Goal: Task Accomplishment & Management: Complete application form

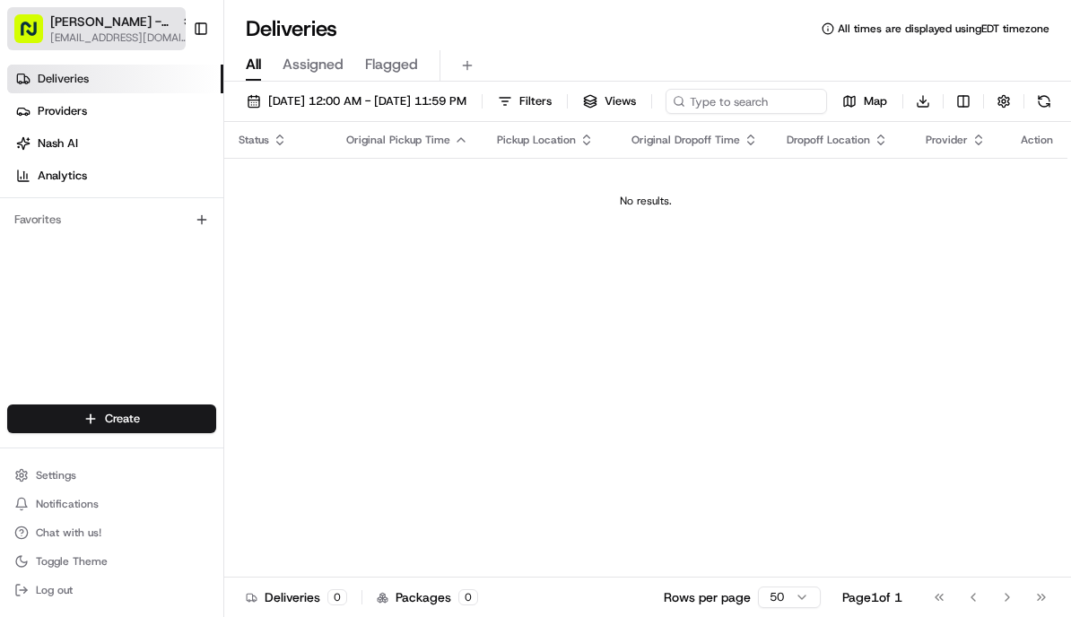
click at [152, 20] on span "[PERSON_NAME] - [GEOGRAPHIC_DATA]" at bounding box center [112, 22] width 124 height 18
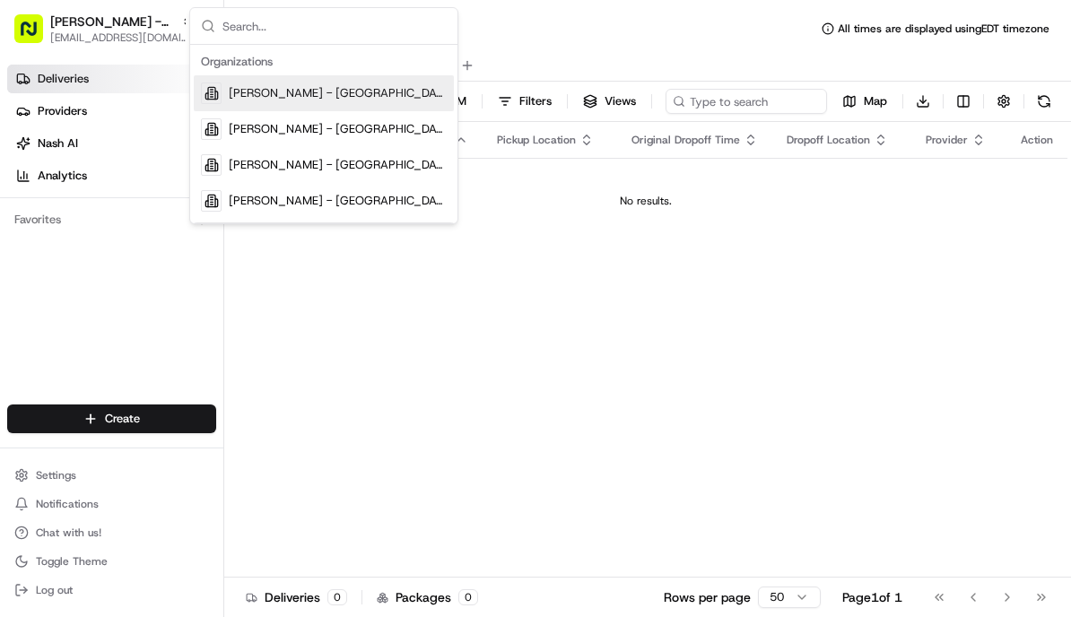
click at [331, 87] on span "[PERSON_NAME] - [GEOGRAPHIC_DATA]" at bounding box center [338, 93] width 218 height 16
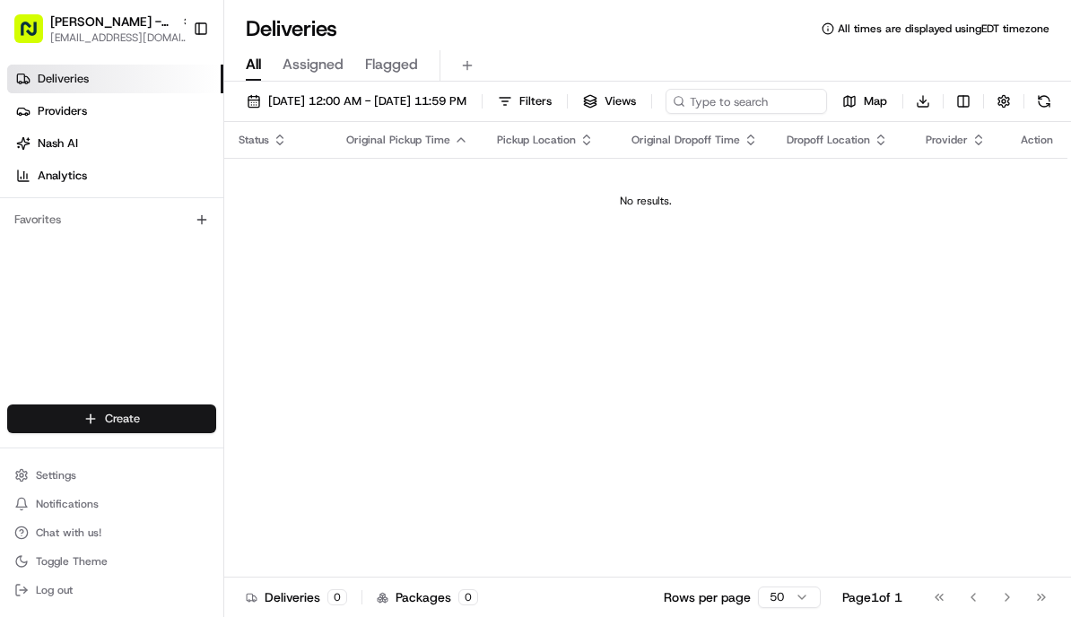
click at [94, 412] on html "[PERSON_NAME] - Boston [EMAIL_ADDRESS][DOMAIN_NAME] Toggle Sidebar Deliveries P…" at bounding box center [535, 308] width 1071 height 617
click at [308, 446] on link "Delivery" at bounding box center [324, 452] width 200 height 32
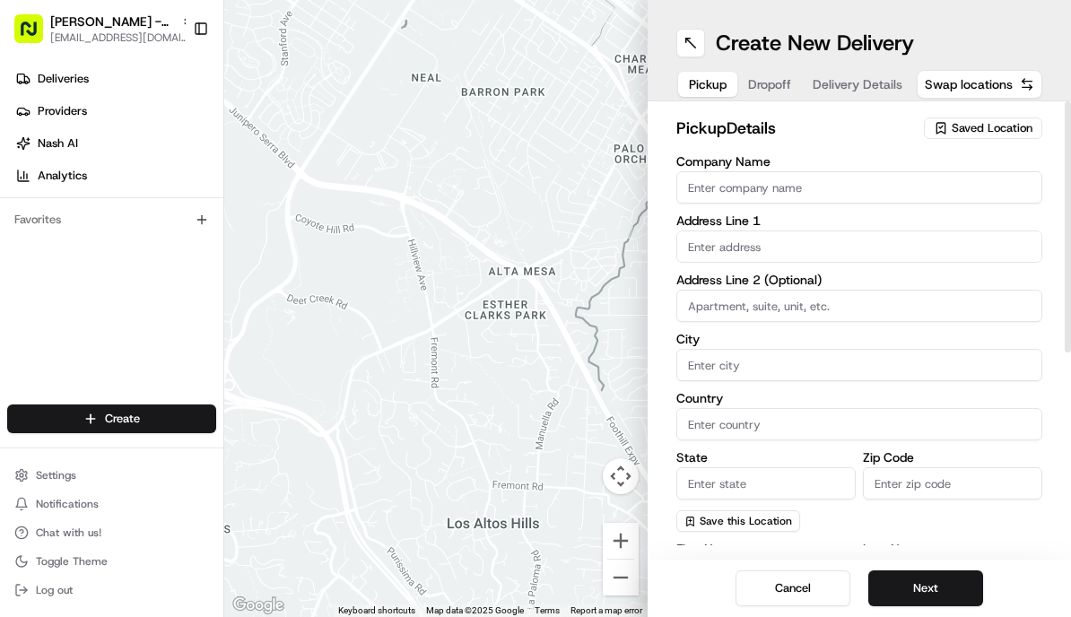
click at [1005, 129] on span "Saved Location" at bounding box center [991, 128] width 81 height 16
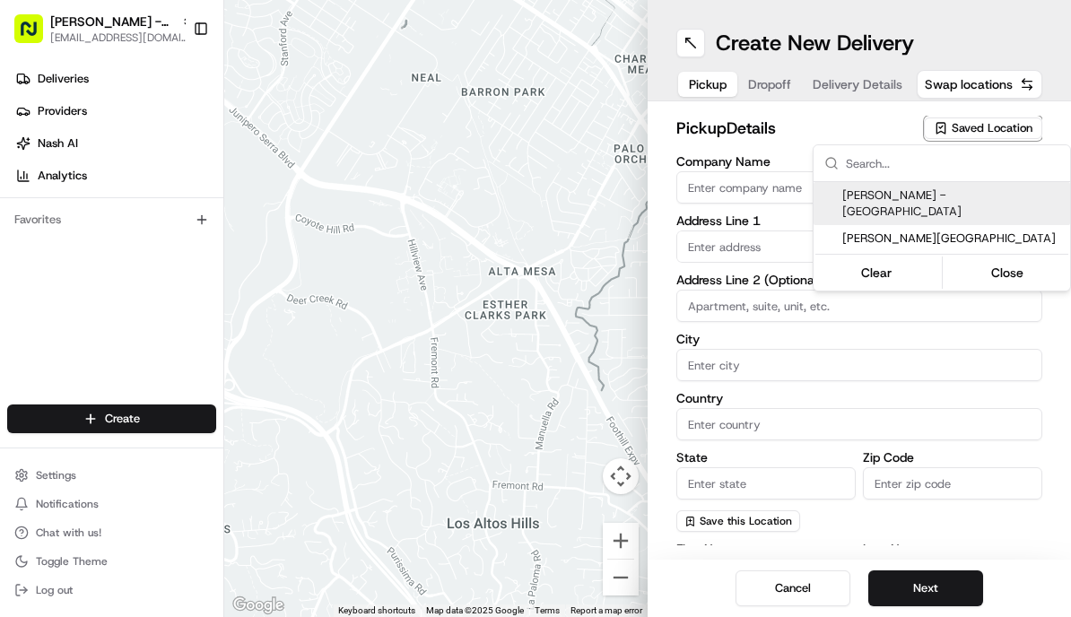
click at [934, 200] on span "[PERSON_NAME] - [GEOGRAPHIC_DATA]" at bounding box center [952, 203] width 221 height 32
type input "[PERSON_NAME] - [GEOGRAPHIC_DATA]"
type input "[STREET_ADDRESS]"
type input "[GEOGRAPHIC_DATA]"
type input "US"
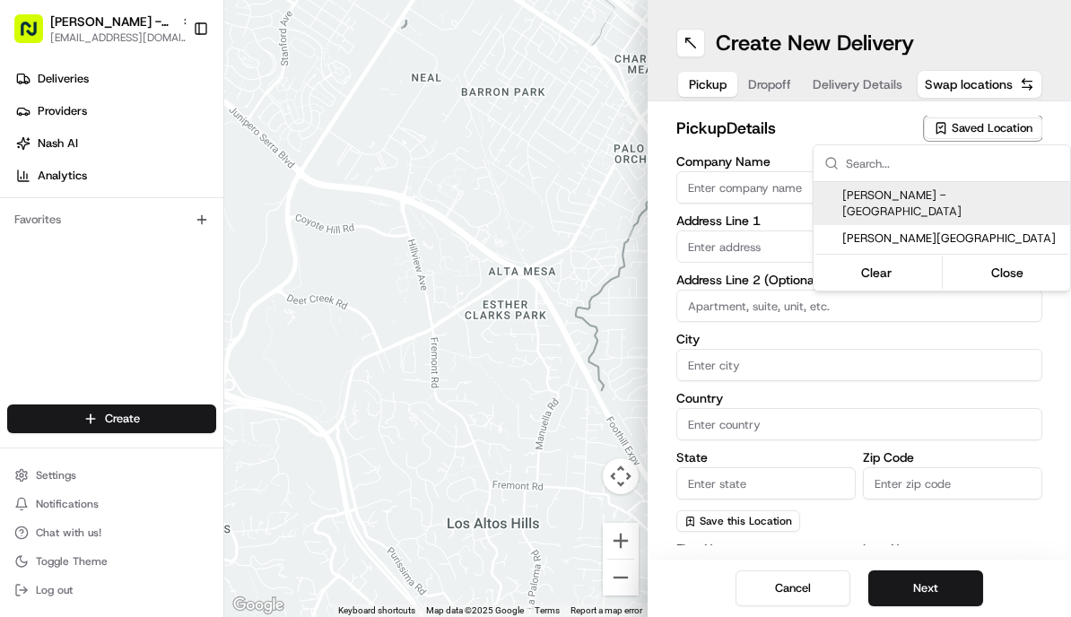
type input "MA"
type input "02110"
type input "[PERSON_NAME]"
type input "Young"
type input "[PHONE_NUMBER]"
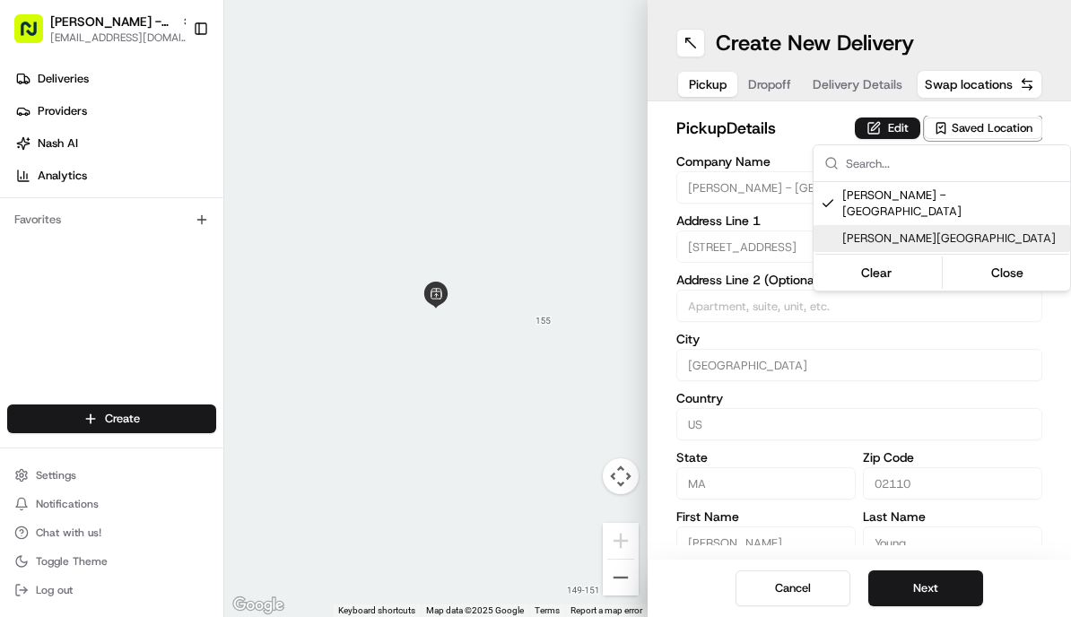
click at [938, 594] on html "[PERSON_NAME] - Boston [EMAIL_ADDRESS][DOMAIN_NAME] Toggle Sidebar Deliveries P…" at bounding box center [535, 308] width 1071 height 617
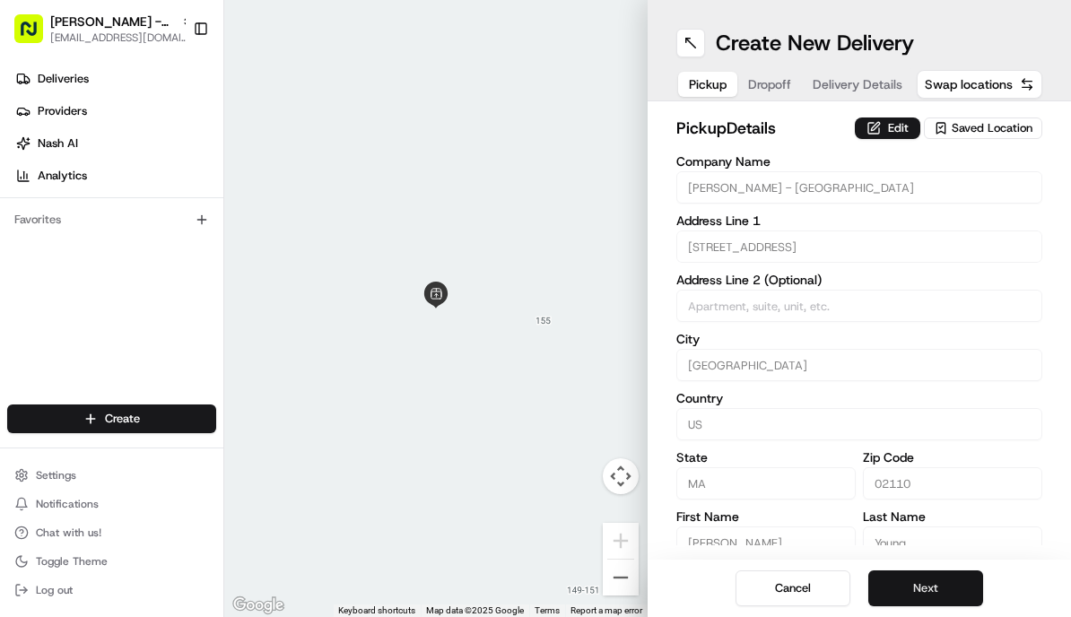
click at [949, 583] on button "Next" at bounding box center [925, 588] width 115 height 36
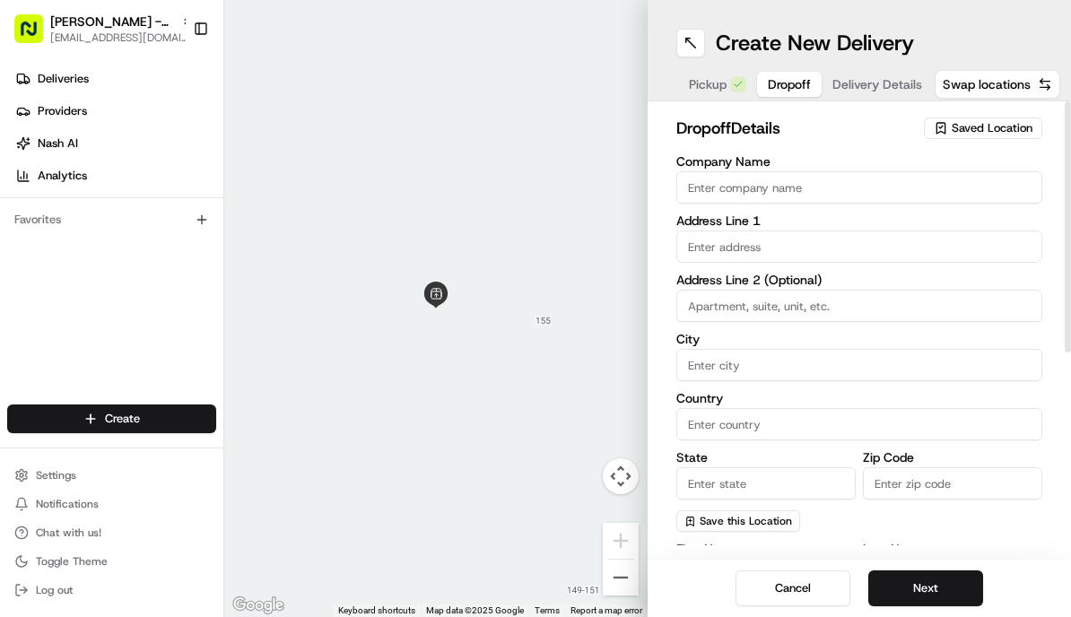
click at [820, 191] on input "Company Name" at bounding box center [859, 187] width 366 height 32
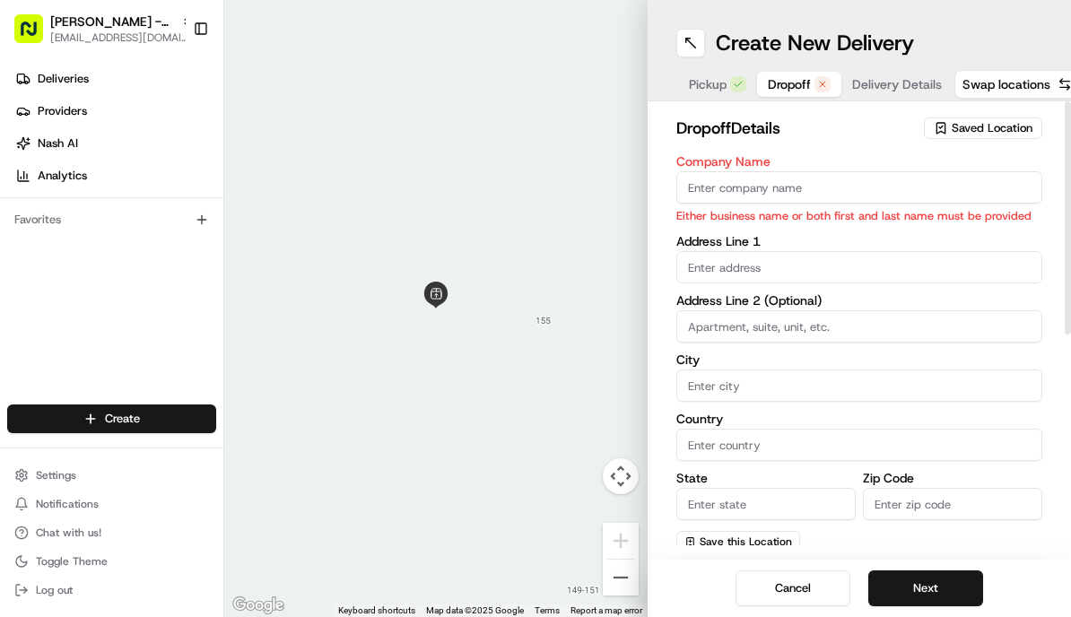
click at [956, 128] on span "Saved Location" at bounding box center [991, 128] width 81 height 16
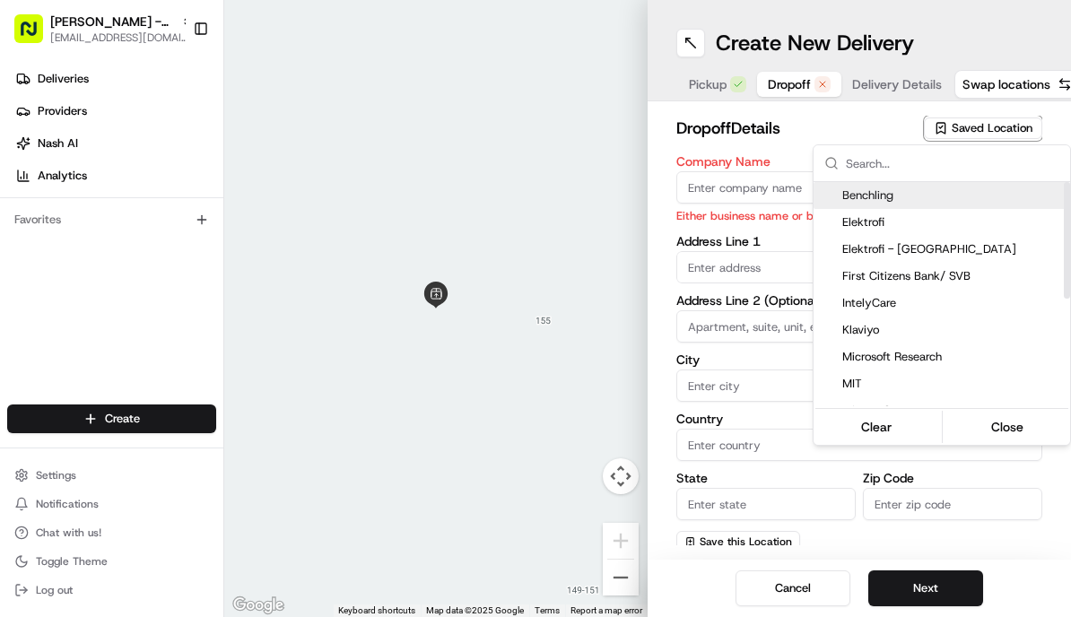
click at [841, 122] on html "[PERSON_NAME] - Boston [EMAIL_ADDRESS][DOMAIN_NAME] Toggle Sidebar Deliveries P…" at bounding box center [535, 308] width 1071 height 617
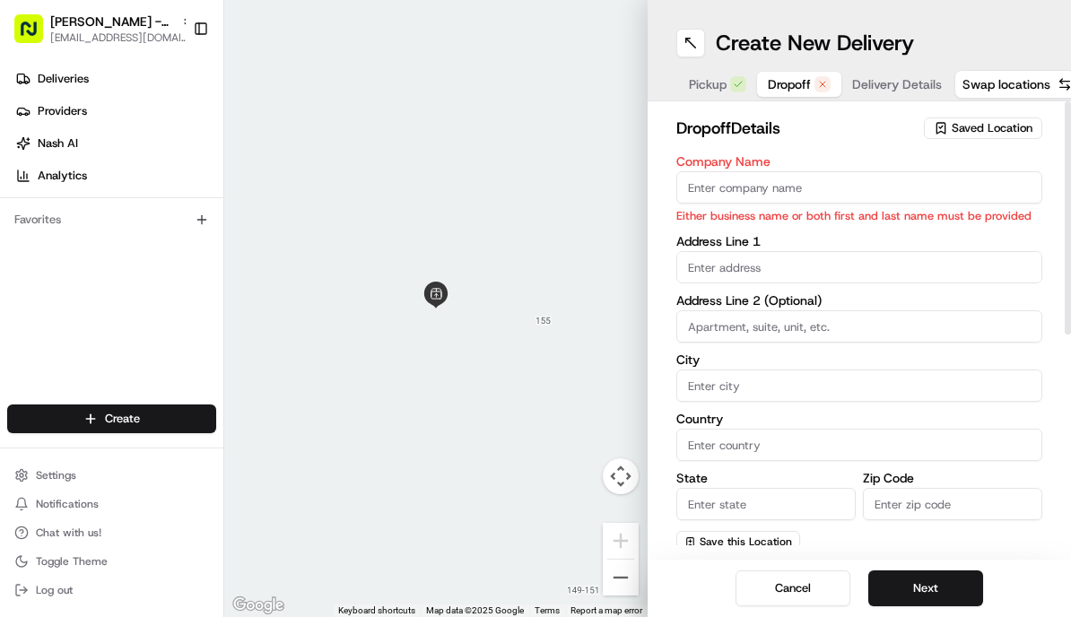
click at [776, 191] on input "Company Name" at bounding box center [859, 187] width 366 height 32
paste input "Pittsburgh Pirates"
type input "Pittsburgh Pirates"
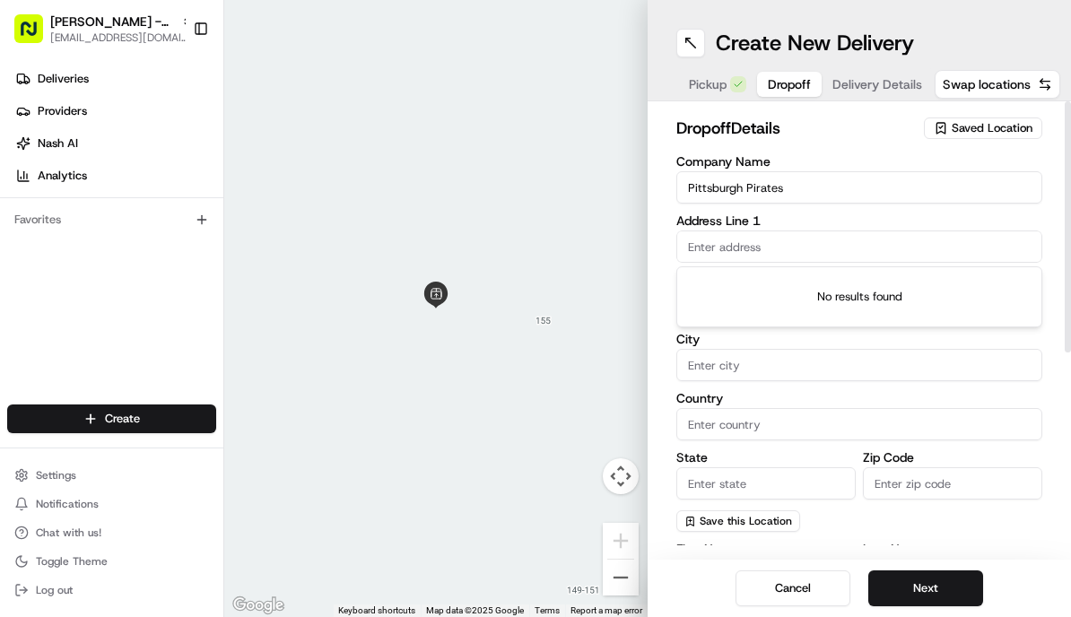
click at [749, 262] on input "text" at bounding box center [859, 246] width 366 height 32
paste input "[STREET_ADDRESS]"
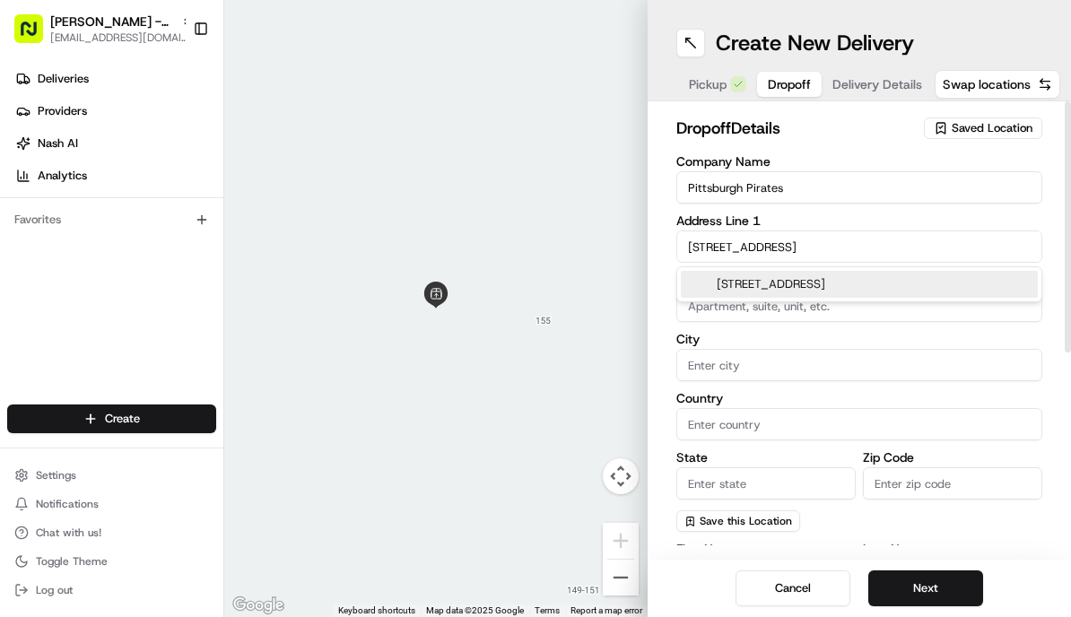
click at [826, 287] on div "[STREET_ADDRESS]" at bounding box center [858, 284] width 357 height 27
type input "[STREET_ADDRESS]"
type input "[GEOGRAPHIC_DATA]"
type input "MA"
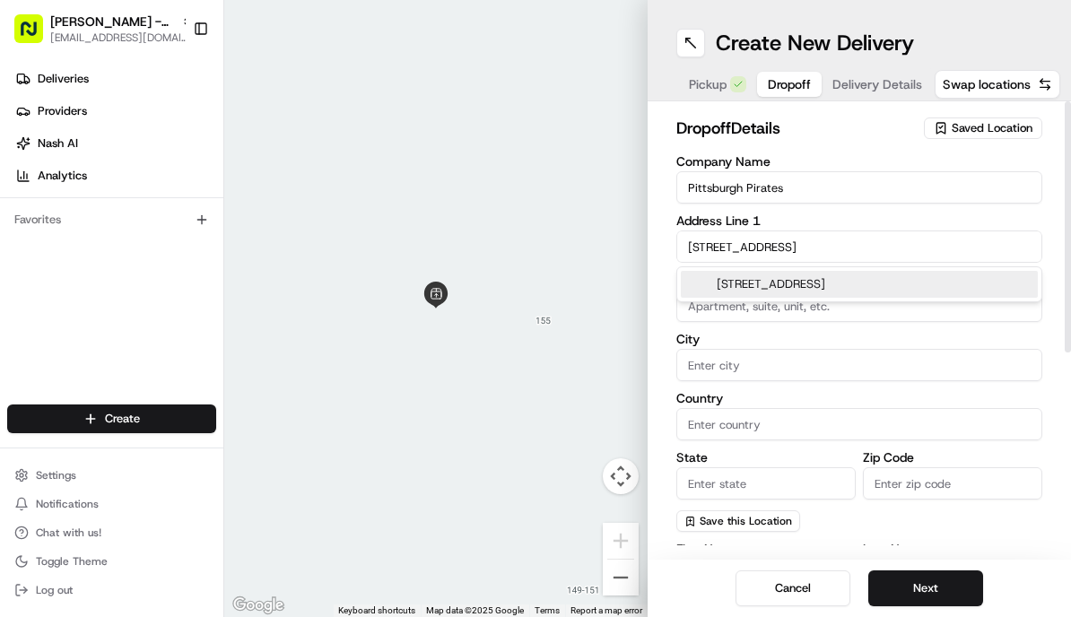
type input "02215"
type input "[STREET_ADDRESS]"
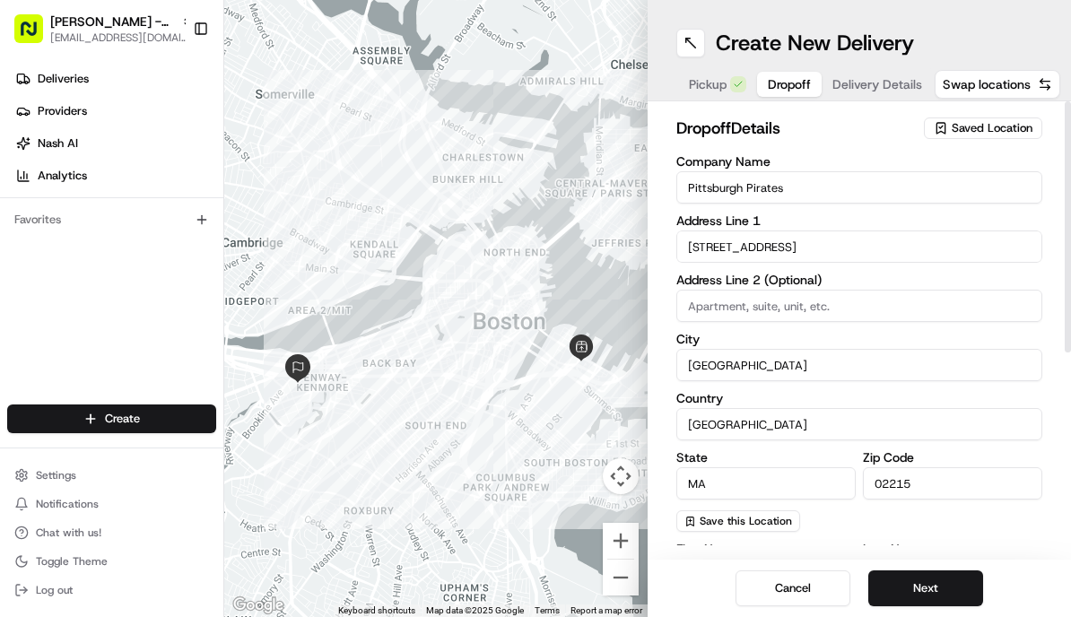
click at [804, 192] on input "Pittsburgh Pirates" at bounding box center [859, 187] width 366 height 32
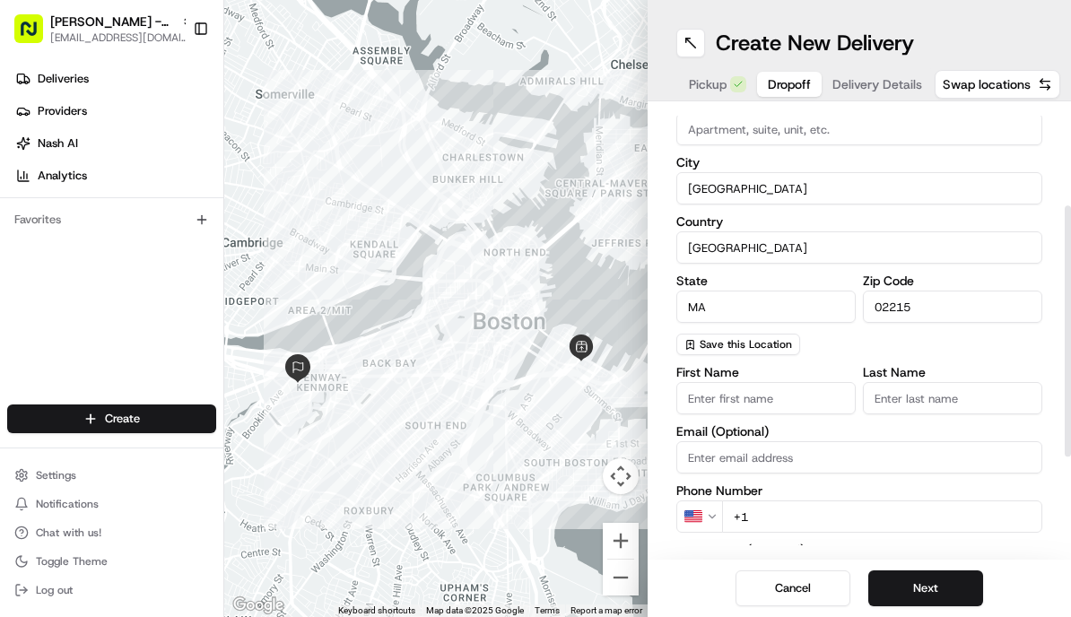
scroll to position [180, 0]
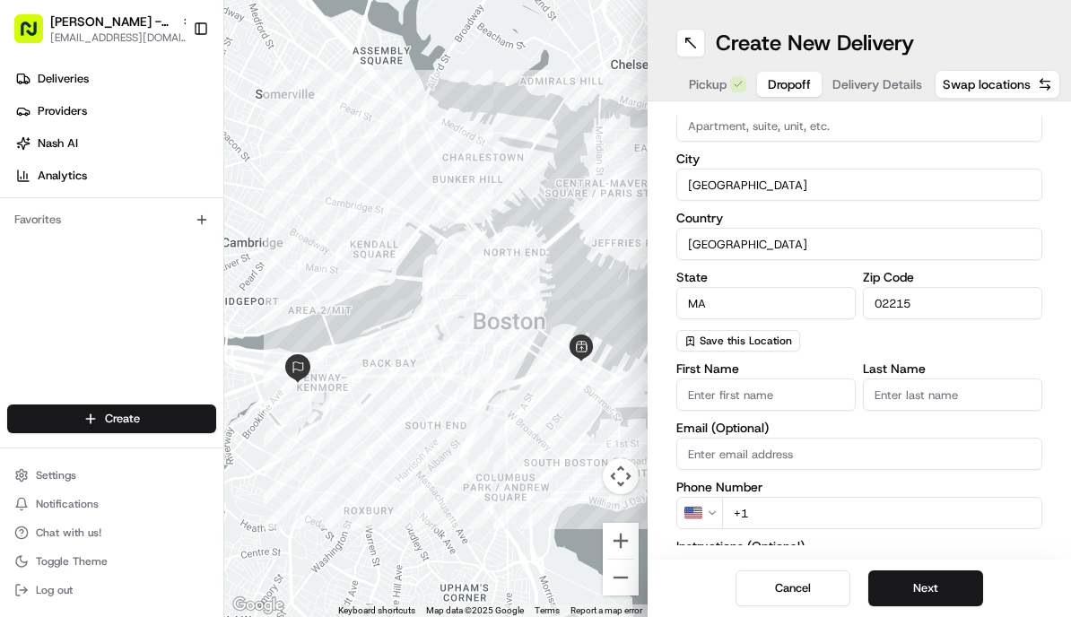
type input "Pittsburgh Pirates @ [GEOGRAPHIC_DATA]"
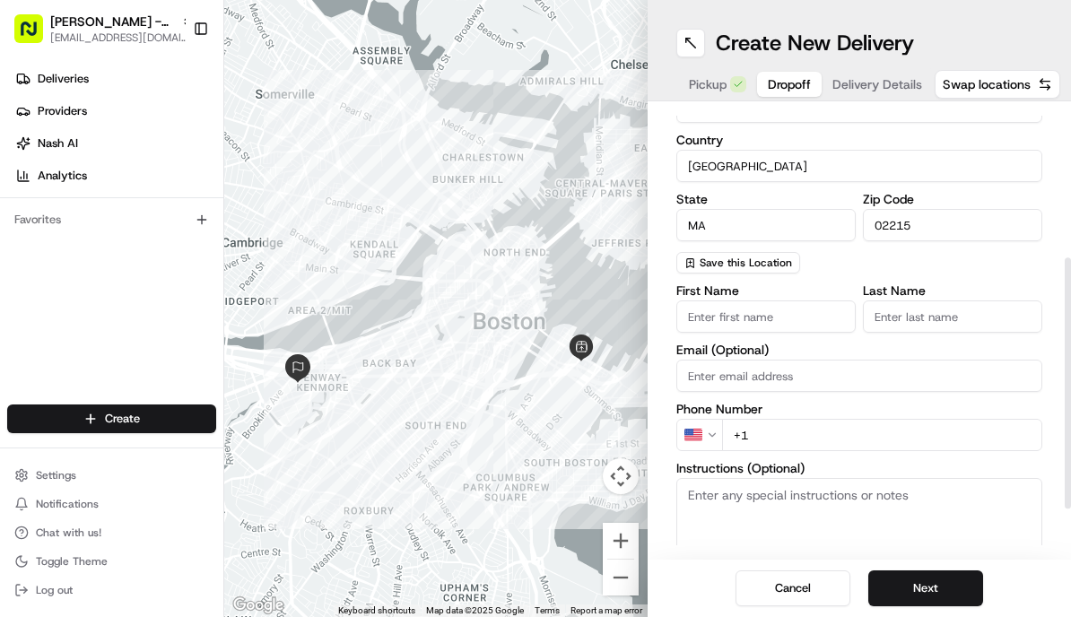
scroll to position [283, 0]
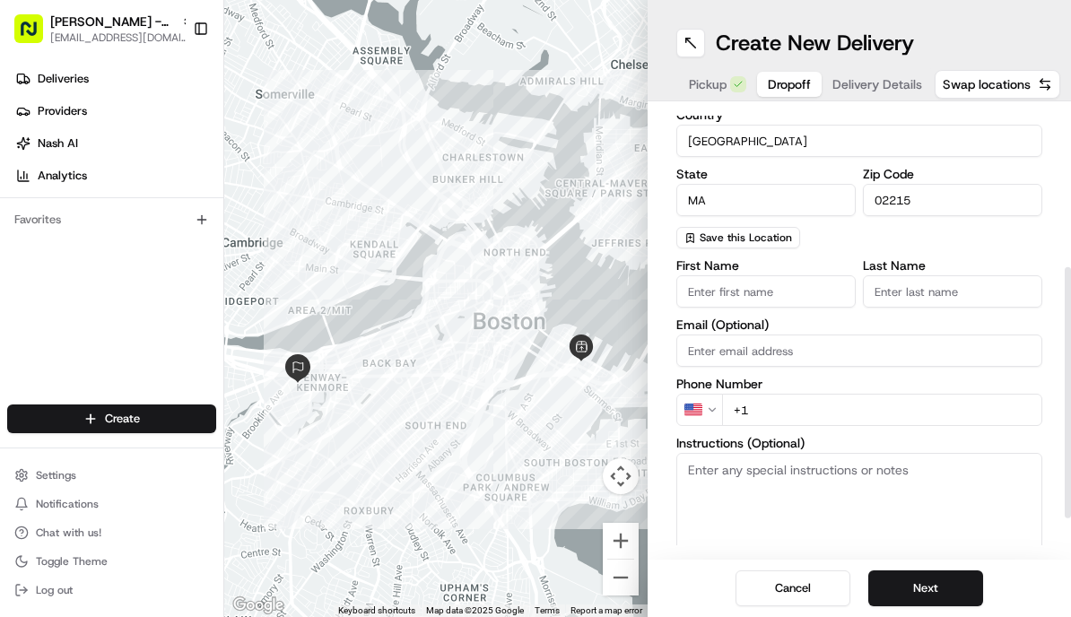
click at [774, 295] on input "First Name" at bounding box center [765, 291] width 179 height 32
paste input "[PERSON_NAME]"
type input "[PERSON_NAME]"
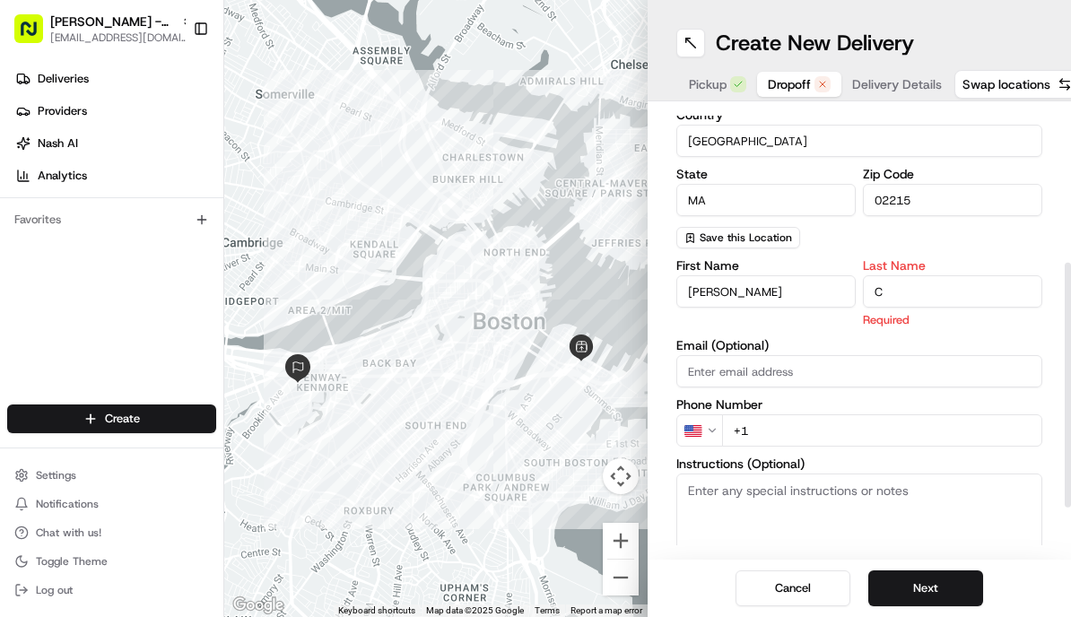
type input "C"
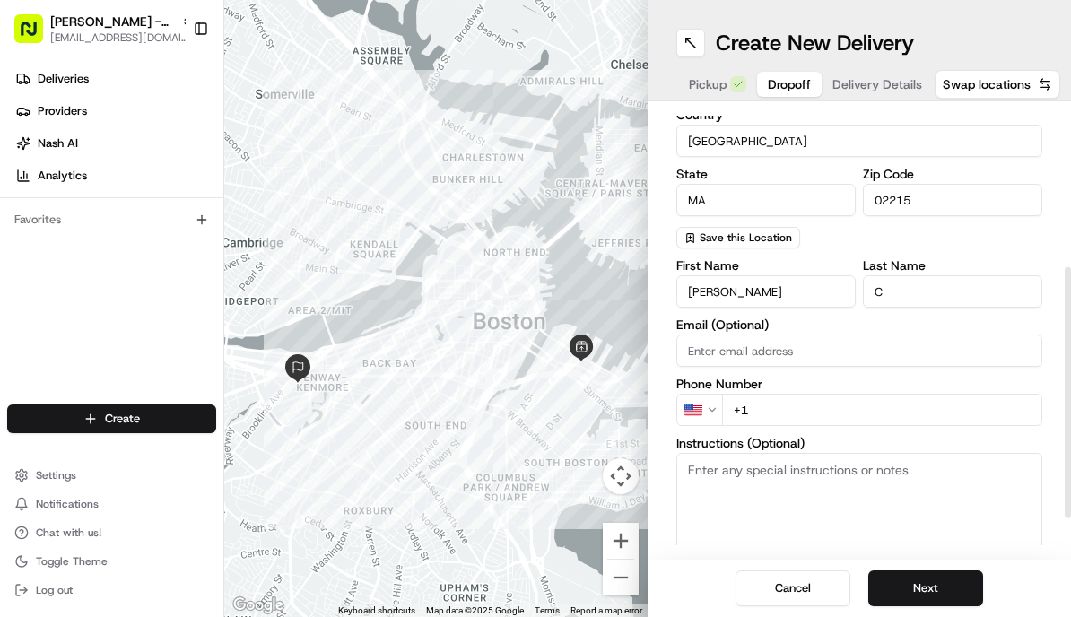
click at [815, 411] on input "+1" at bounding box center [882, 410] width 320 height 32
paste input "[PHONE_NUMBER]"
type input "[PHONE_NUMBER]"
click at [856, 512] on textarea "Instructions (Optional)" at bounding box center [859, 520] width 366 height 134
click at [810, 524] on textarea "Instructions (Optional)" at bounding box center [859, 520] width 366 height 134
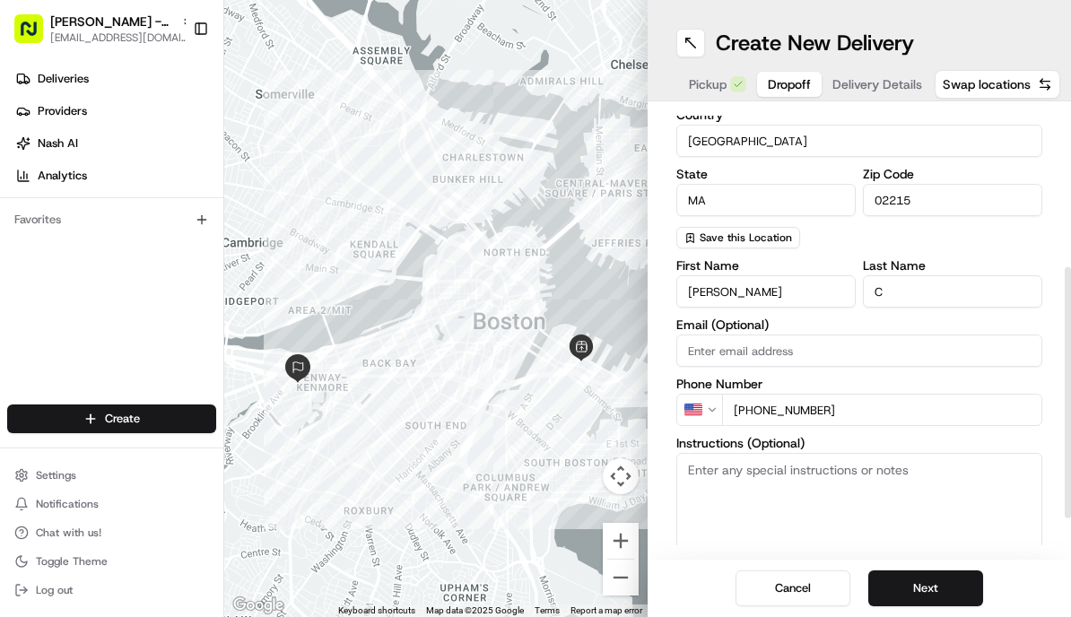
paste textarea "Deliver to [GEOGRAPHIC_DATA], or the corner of [PERSON_NAME][GEOGRAPHIC_DATA] a…"
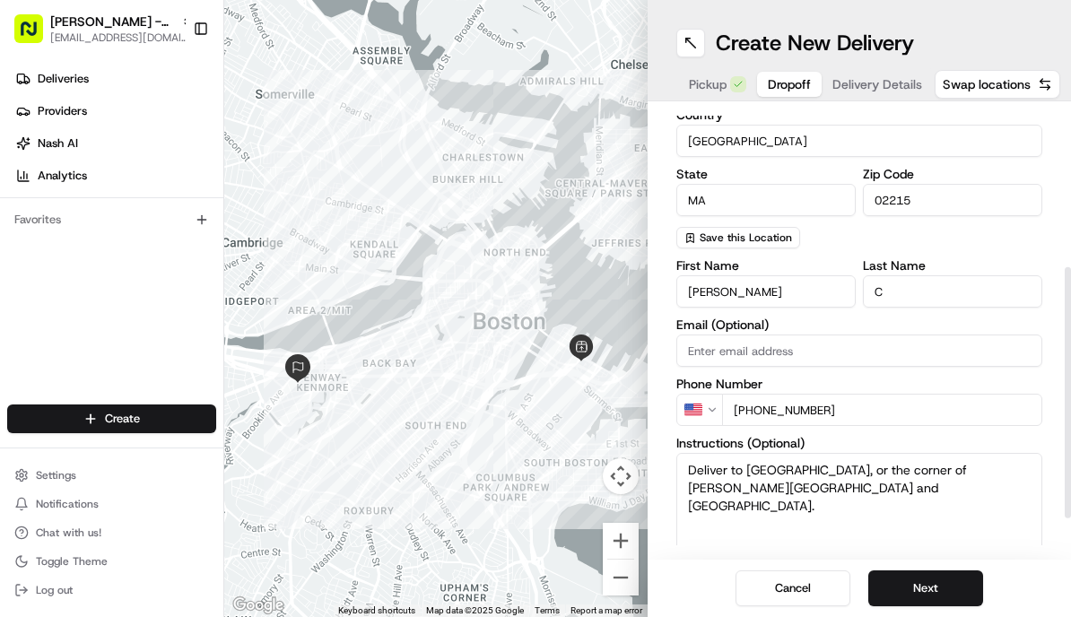
scroll to position [354, 0]
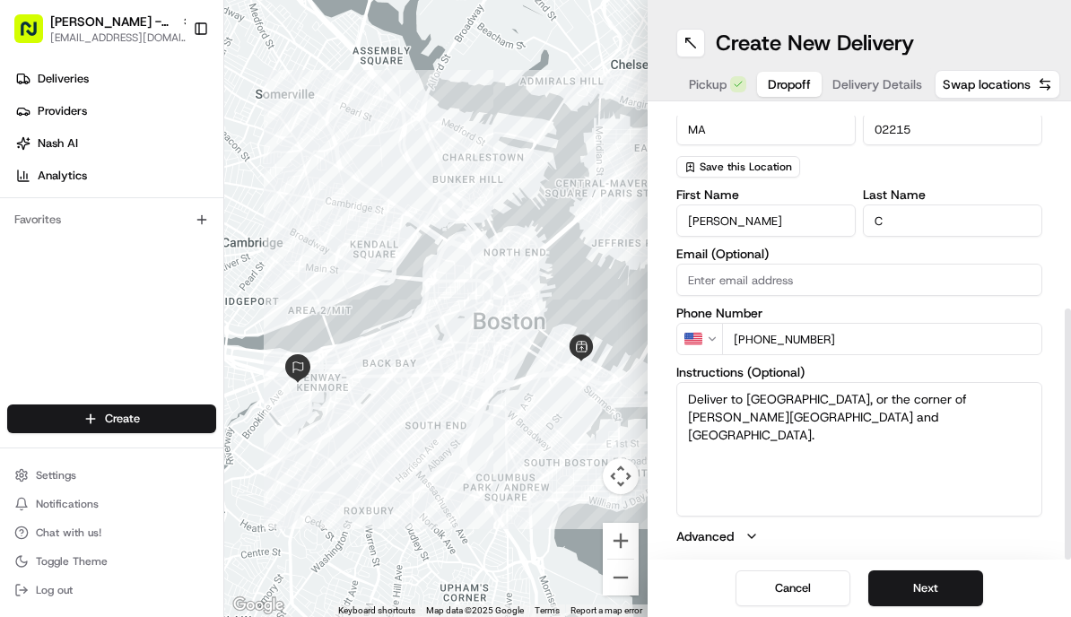
type textarea "Deliver to [GEOGRAPHIC_DATA], or the corner of [PERSON_NAME][GEOGRAPHIC_DATA] a…"
click at [766, 536] on button "Advanced" at bounding box center [859, 536] width 366 height 18
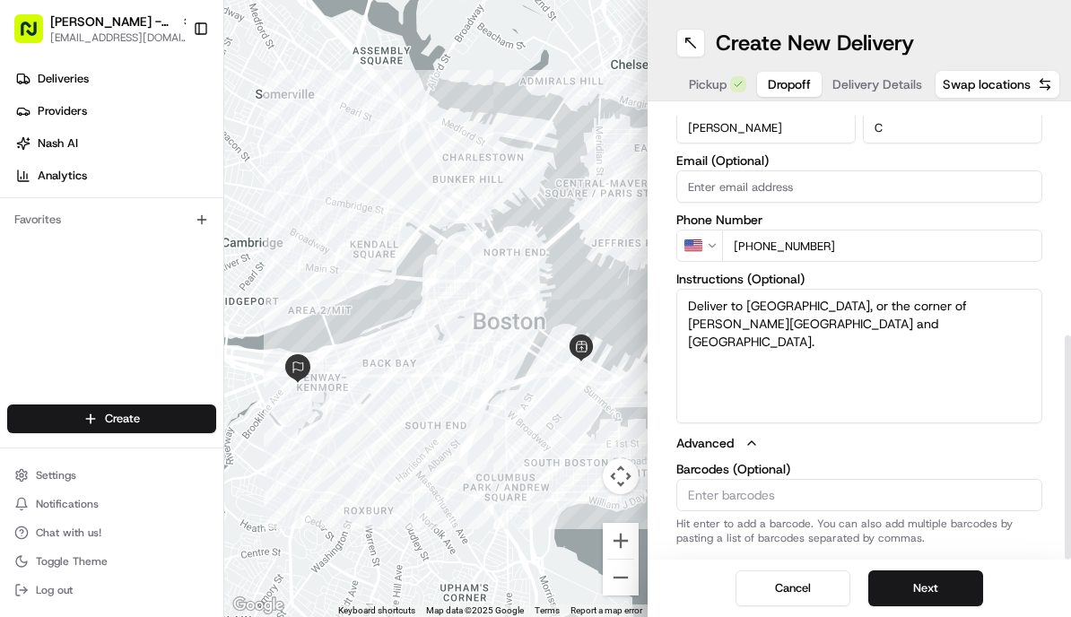
click at [752, 444] on icon "button" at bounding box center [751, 443] width 14 height 14
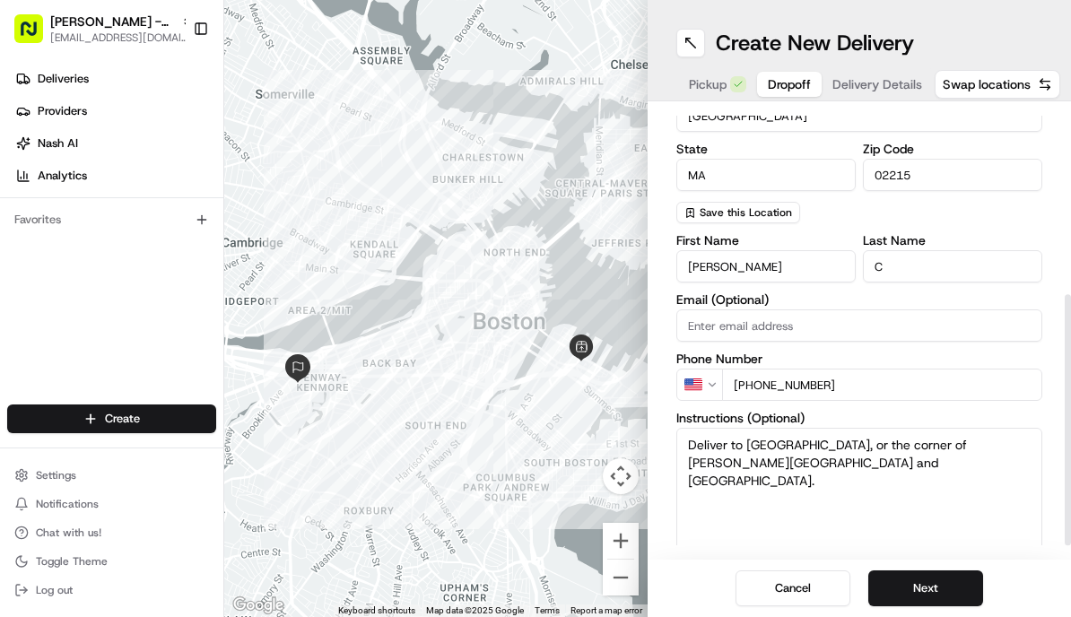
scroll to position [354, 0]
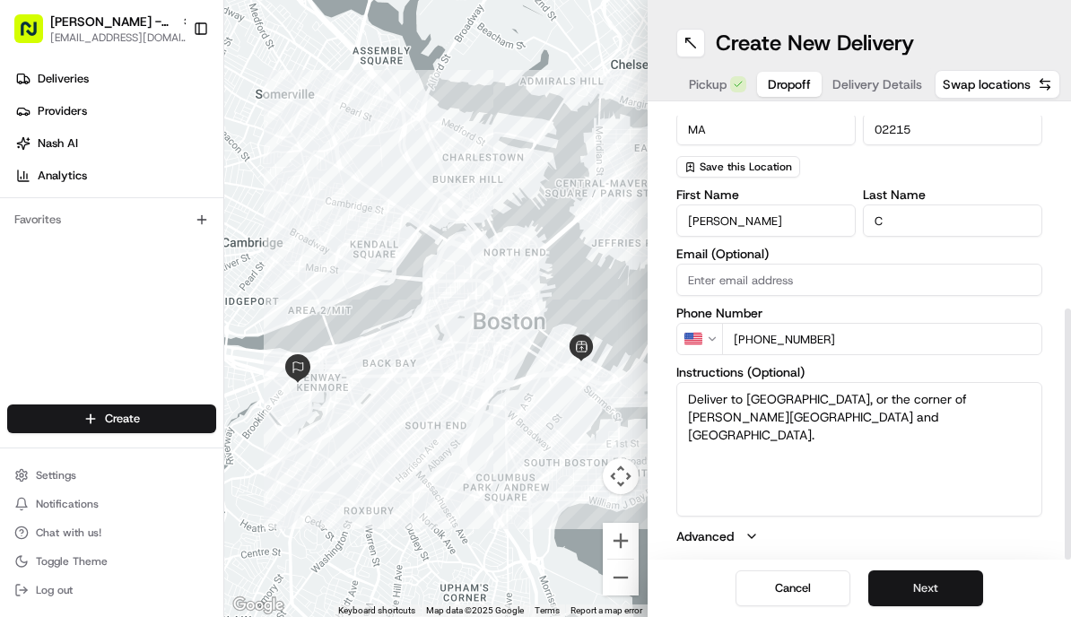
click at [921, 586] on button "Next" at bounding box center [925, 588] width 115 height 36
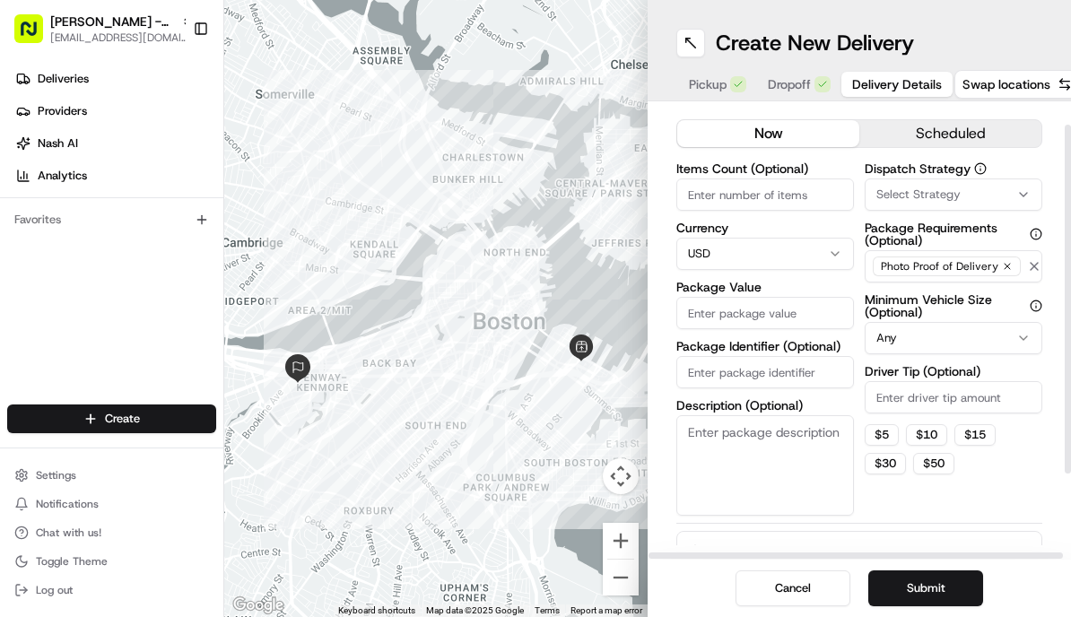
scroll to position [0, 0]
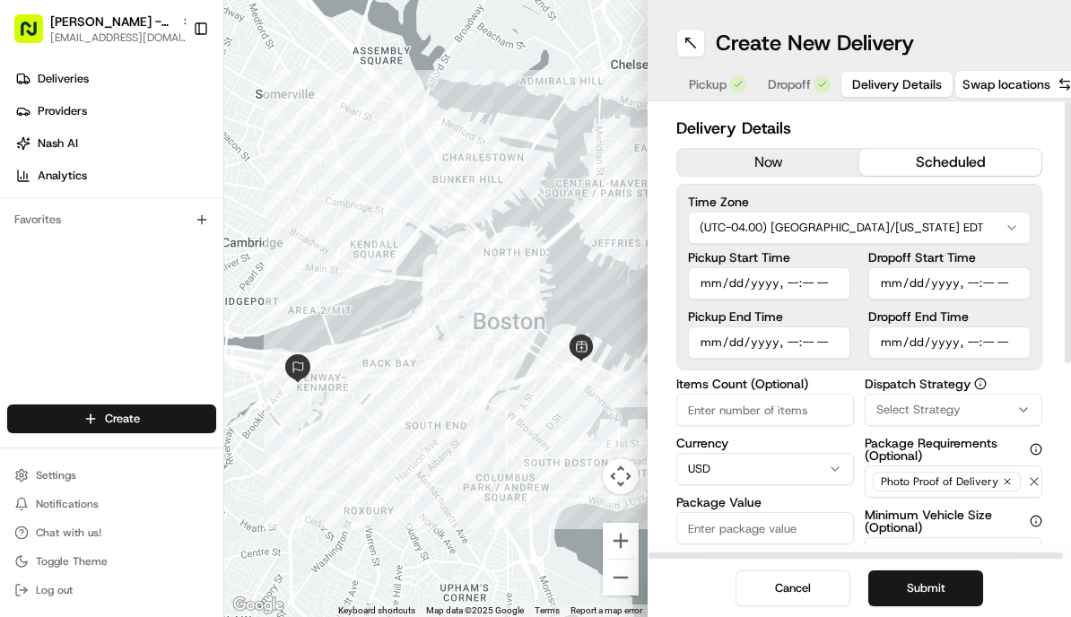
click at [955, 159] on button "scheduled" at bounding box center [950, 162] width 182 height 27
click at [1028, 284] on input "Dropoff Start Time" at bounding box center [949, 283] width 162 height 32
click at [1024, 286] on input "Dropoff Start Time" at bounding box center [949, 283] width 162 height 32
click at [1033, 249] on div "Time Zone (UTC-04.00) [GEOGRAPHIC_DATA]/[US_STATE] EDT Pickup Start Time Pickup…" at bounding box center [859, 277] width 366 height 186
click at [1024, 279] on input "Dropoff Start Time" at bounding box center [949, 283] width 162 height 32
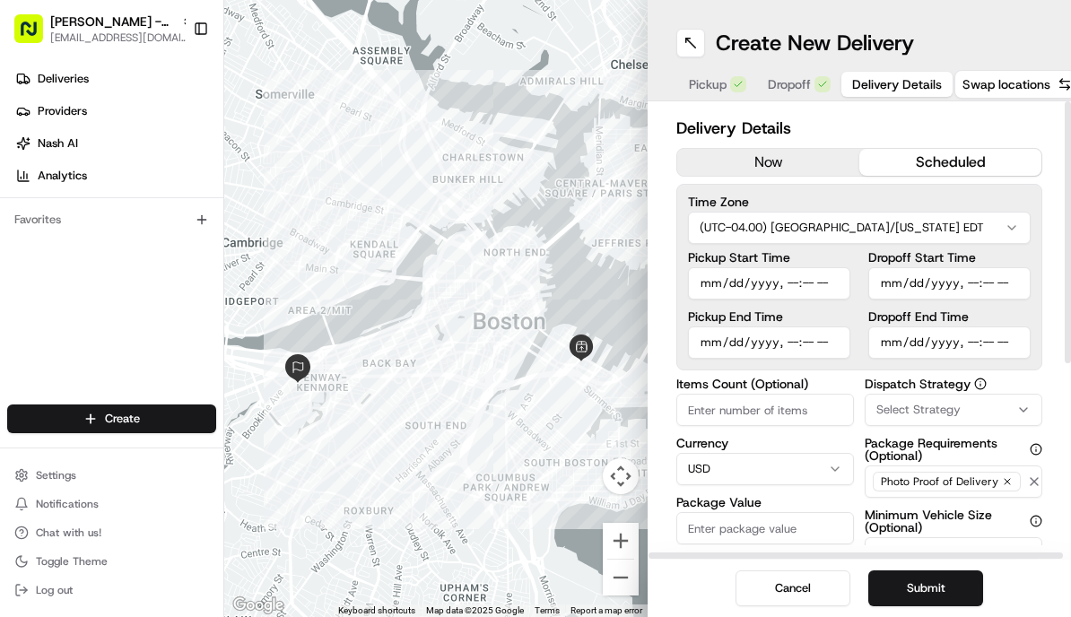
click at [1022, 282] on input "Dropoff Start Time" at bounding box center [949, 283] width 162 height 32
type input "[DATE]T16:40"
click at [1045, 281] on div "Delivery Details now scheduled Time Zone (UTC-04.00) [GEOGRAPHIC_DATA]/[US_STAT…" at bounding box center [858, 330] width 423 height 458
click at [954, 411] on span "Select Strategy" at bounding box center [918, 410] width 84 height 16
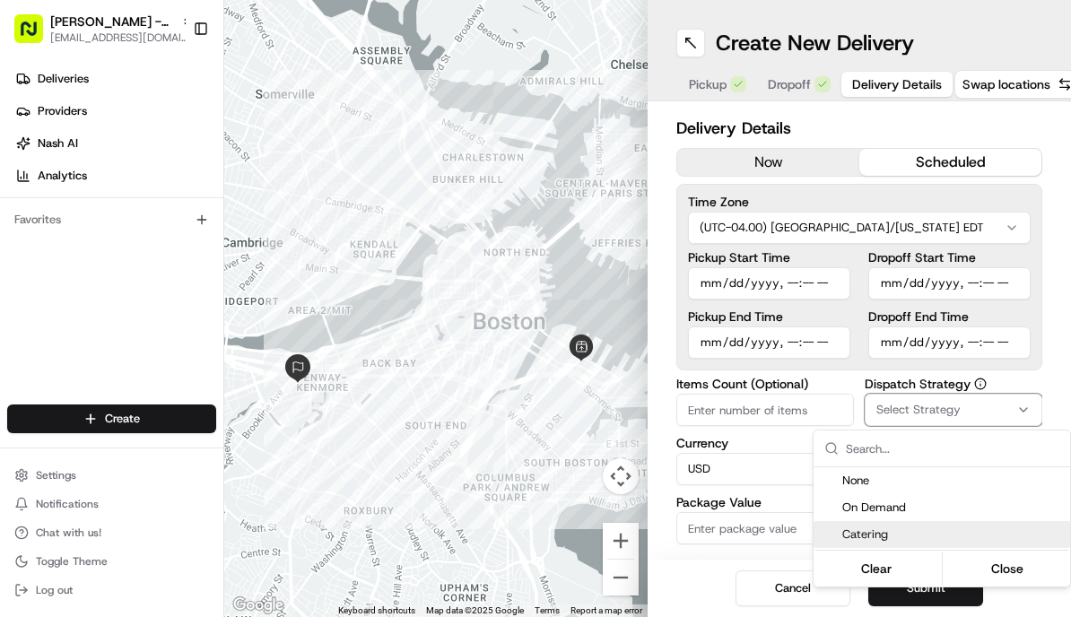
click at [880, 544] on div "Catering" at bounding box center [941, 534] width 256 height 27
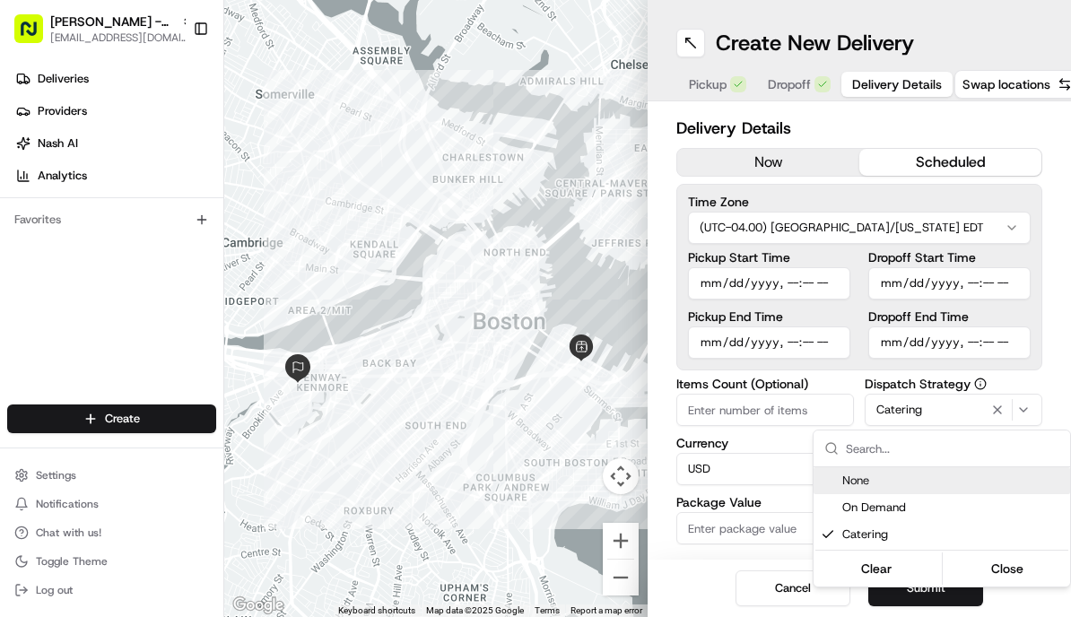
click at [785, 441] on html "[PERSON_NAME] - Boston [EMAIL_ADDRESS][DOMAIN_NAME] Toggle Sidebar Deliveries P…" at bounding box center [535, 308] width 1071 height 617
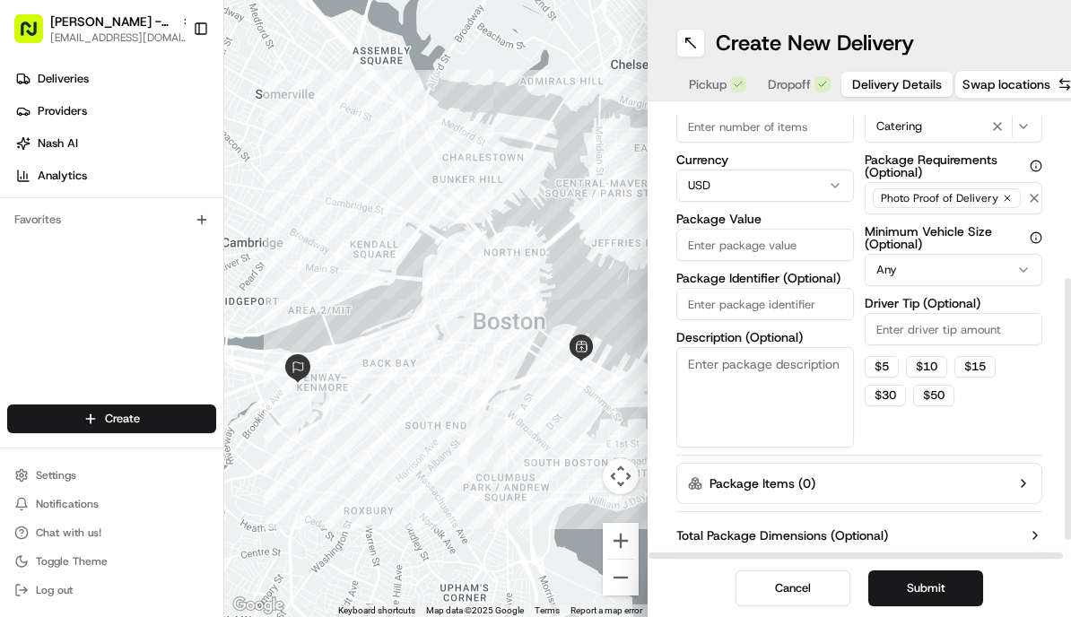
scroll to position [290, 0]
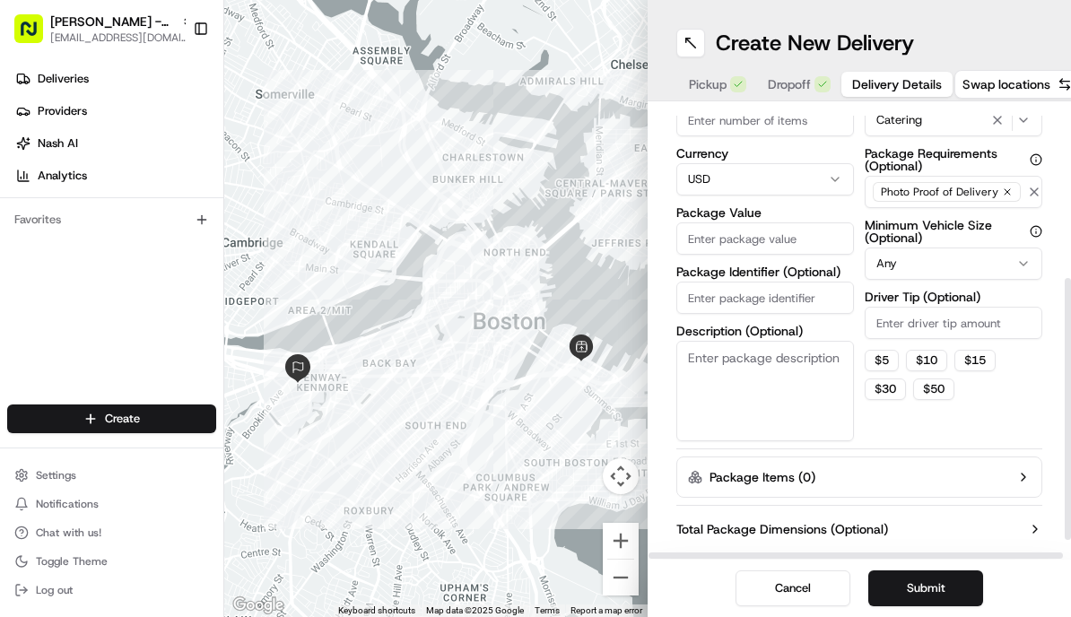
click at [1019, 255] on html "[PERSON_NAME] - Boston [EMAIL_ADDRESS][DOMAIN_NAME] Toggle Sidebar Deliveries P…" at bounding box center [535, 308] width 1071 height 617
click at [732, 244] on input "Package Value" at bounding box center [765, 238] width 178 height 32
type input "1788"
click at [969, 325] on input "Driver Tip (Optional)" at bounding box center [953, 323] width 178 height 32
click at [894, 387] on button "$ 30" at bounding box center [884, 389] width 41 height 22
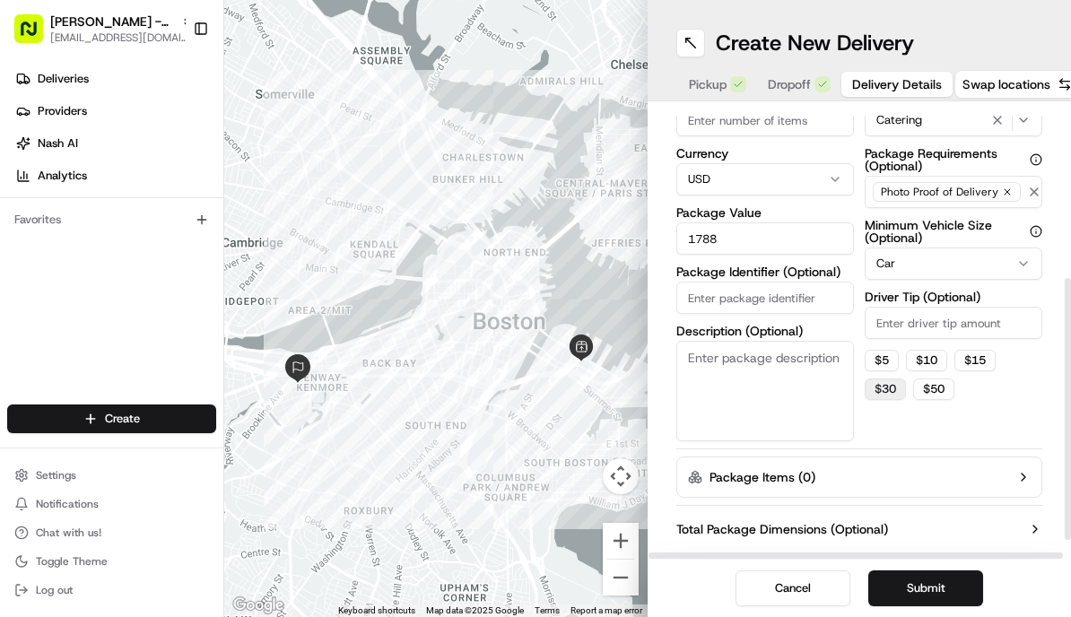
type input "30"
click at [989, 415] on div "Dispatch Strategy Catering Package Requirements (Optional) Photo Proof of Deliv…" at bounding box center [953, 264] width 178 height 353
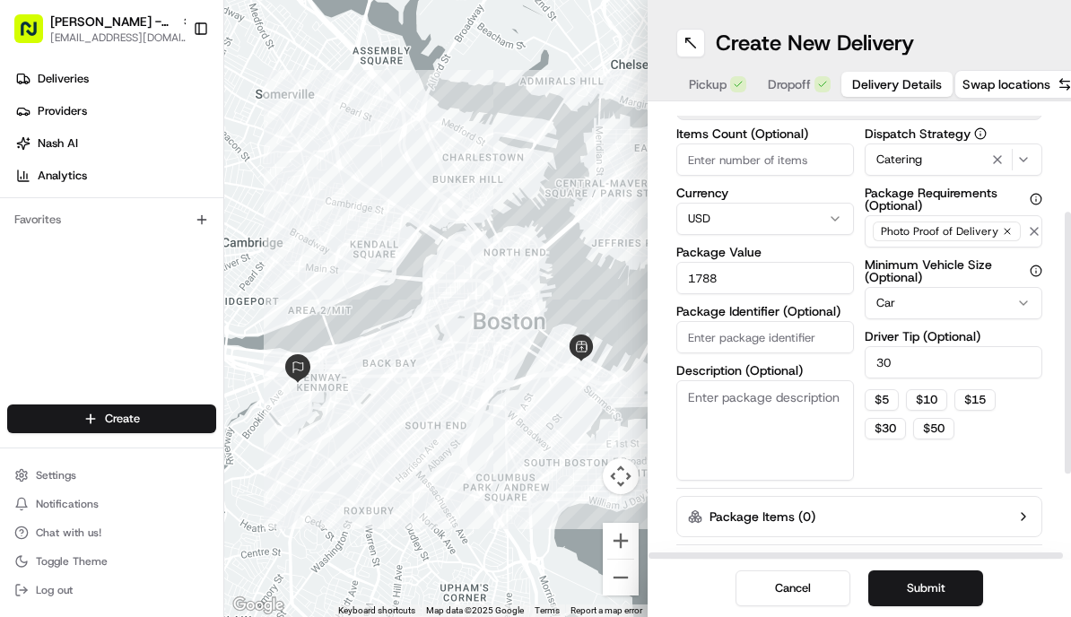
scroll to position [157, 0]
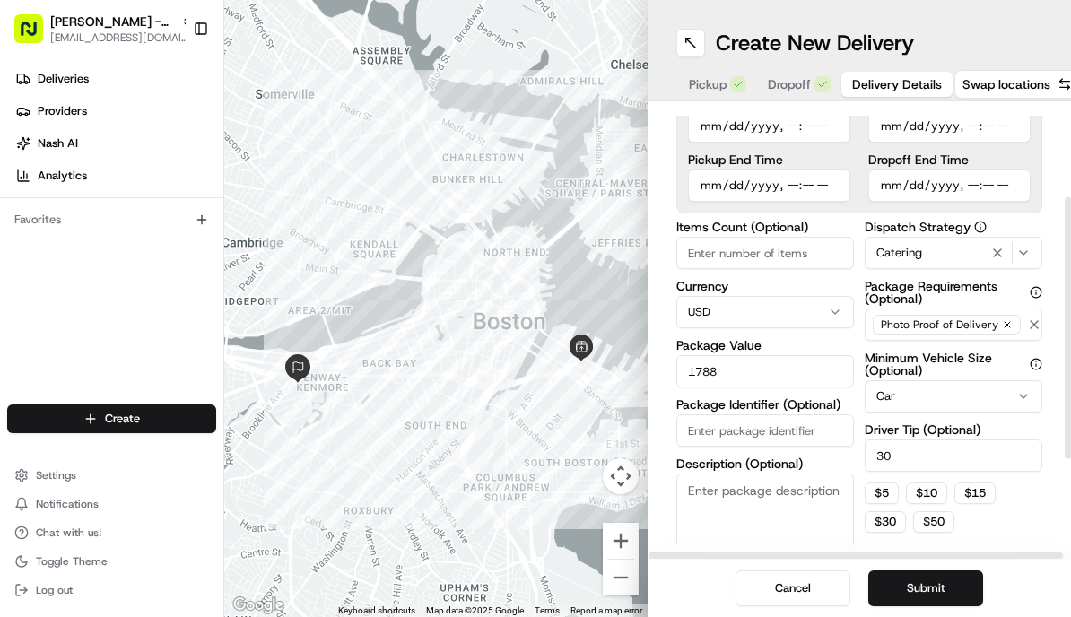
click at [775, 257] on input "Items Count (Optional)" at bounding box center [765, 253] width 178 height 32
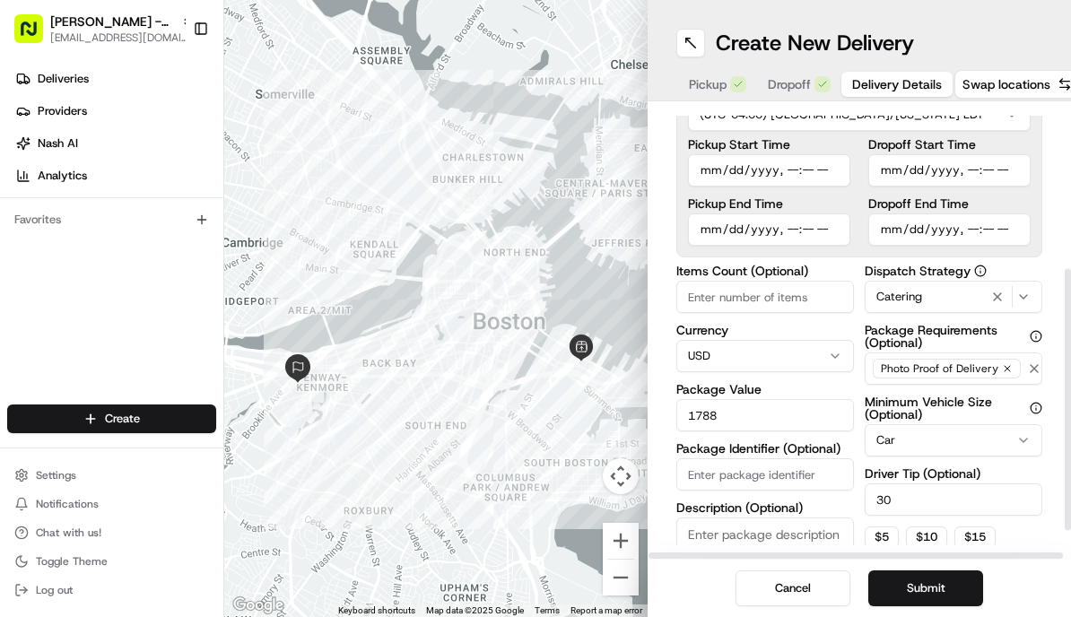
scroll to position [322, 0]
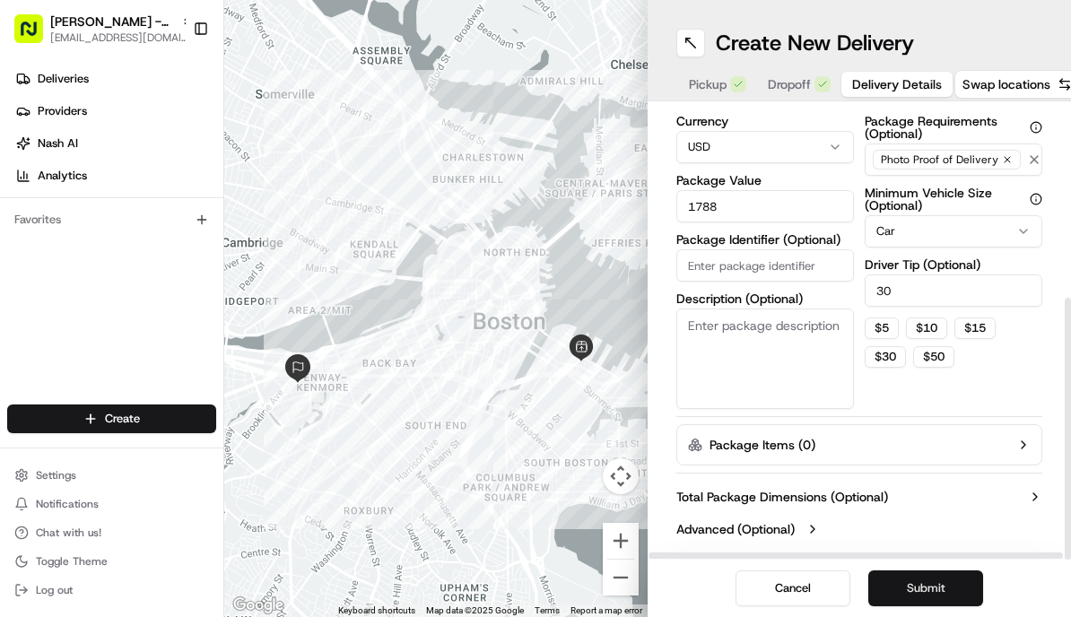
click at [919, 583] on button "Submit" at bounding box center [925, 588] width 115 height 36
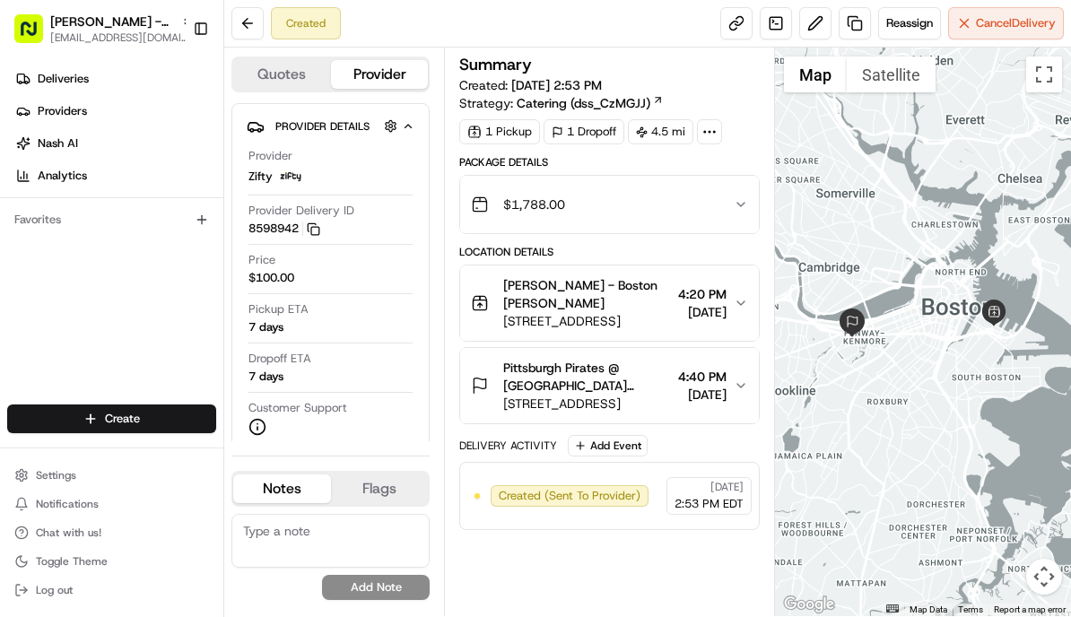
click at [744, 386] on icon "button" at bounding box center [740, 385] width 14 height 14
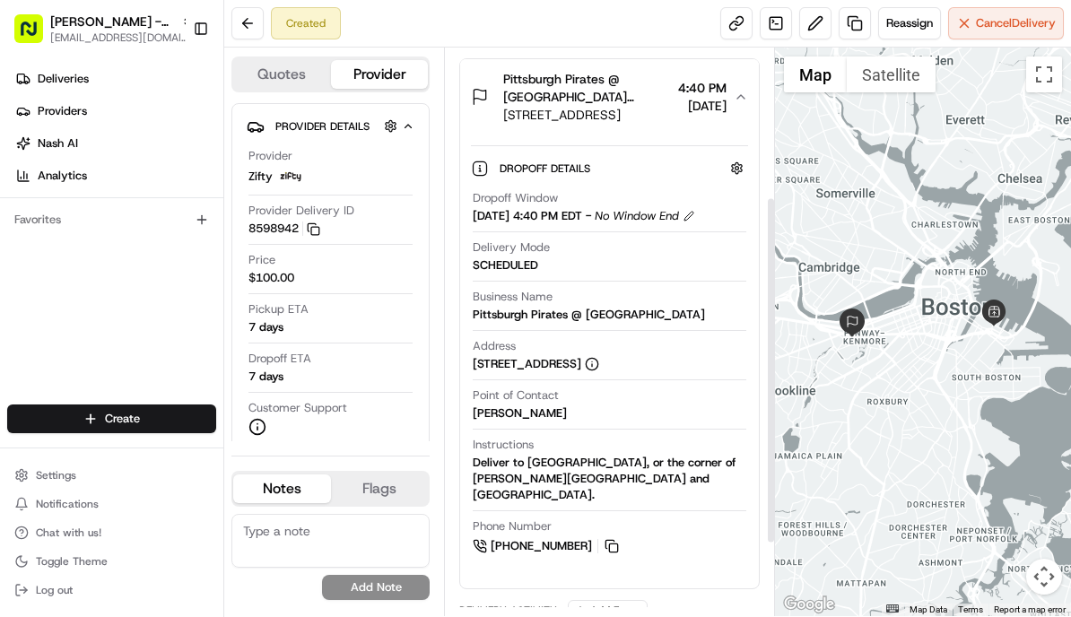
scroll to position [290, 0]
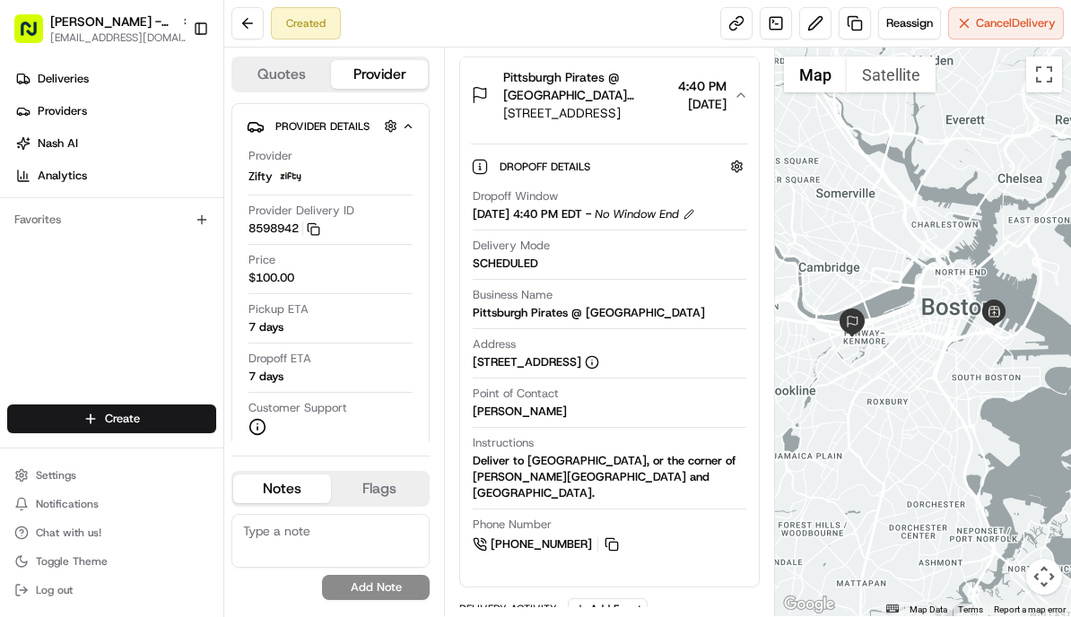
click at [693, 543] on div "Dropoff Window [DATE] 4:40 PM EDT - No Window End Delivery Mode SCHEDULED Busin…" at bounding box center [609, 371] width 276 height 380
click at [740, 95] on icon "button" at bounding box center [740, 95] width 14 height 14
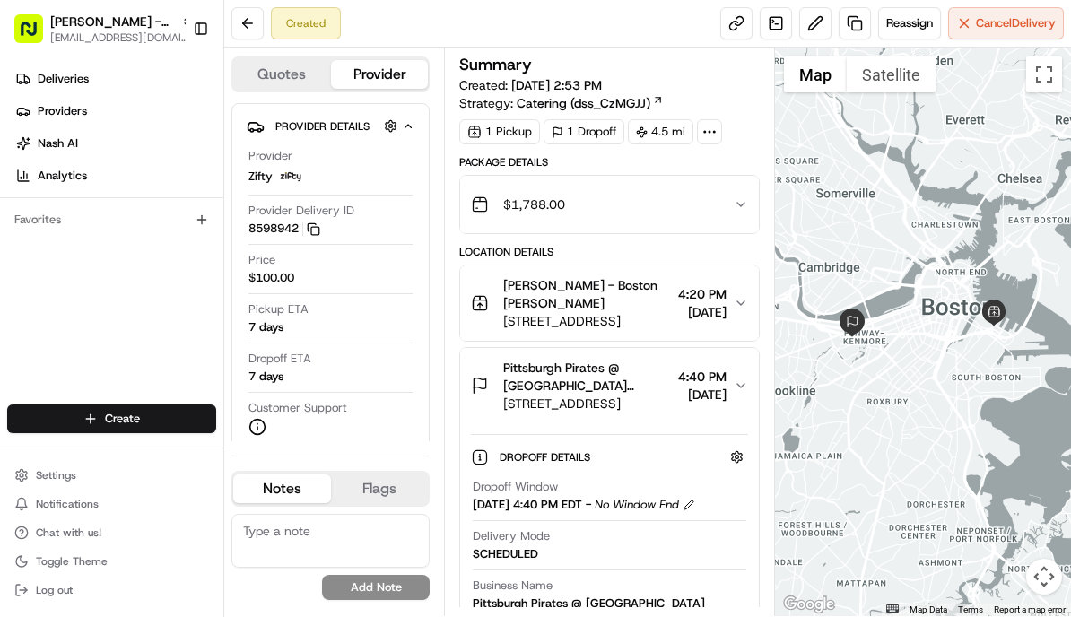
scroll to position [0, 0]
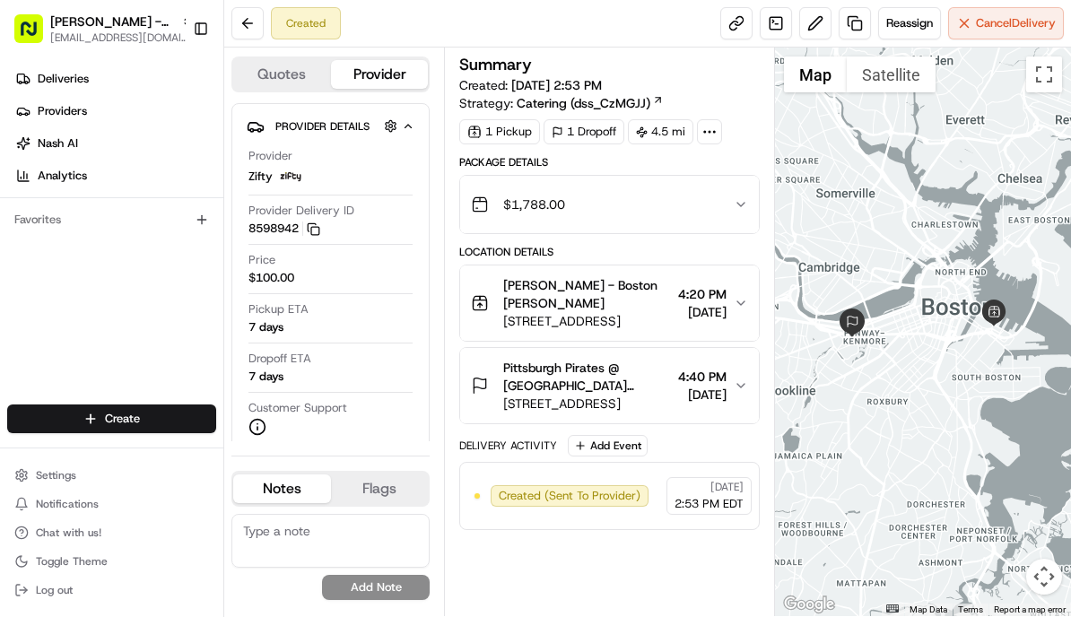
click at [451, 20] on div "Created Reassign Cancel Delivery" at bounding box center [647, 24] width 846 height 48
click at [243, 33] on button at bounding box center [247, 23] width 32 height 32
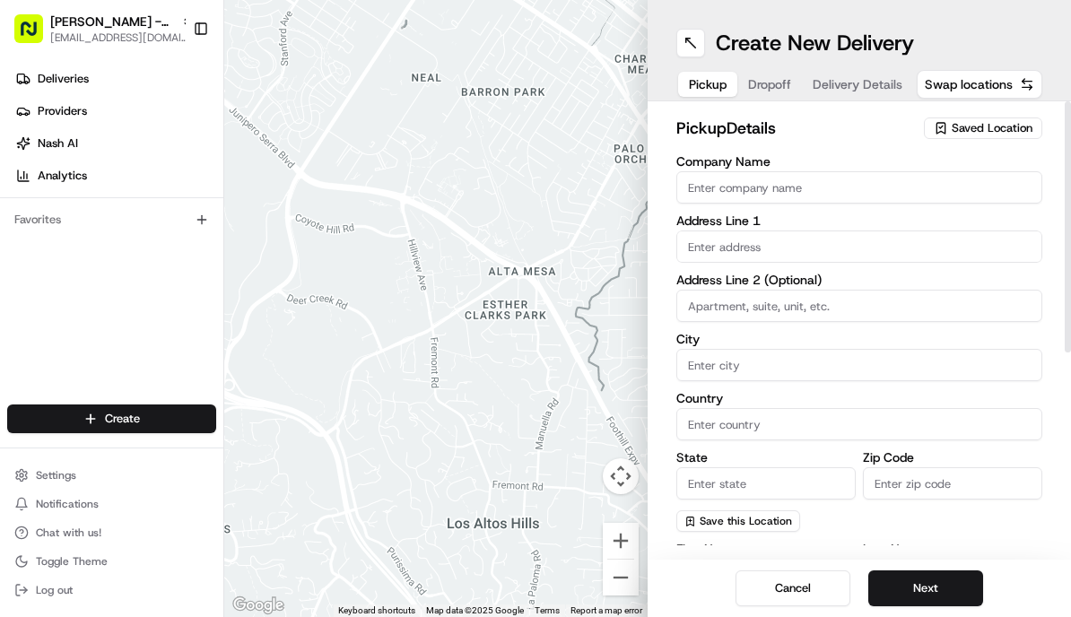
click at [978, 126] on span "Saved Location" at bounding box center [991, 128] width 81 height 16
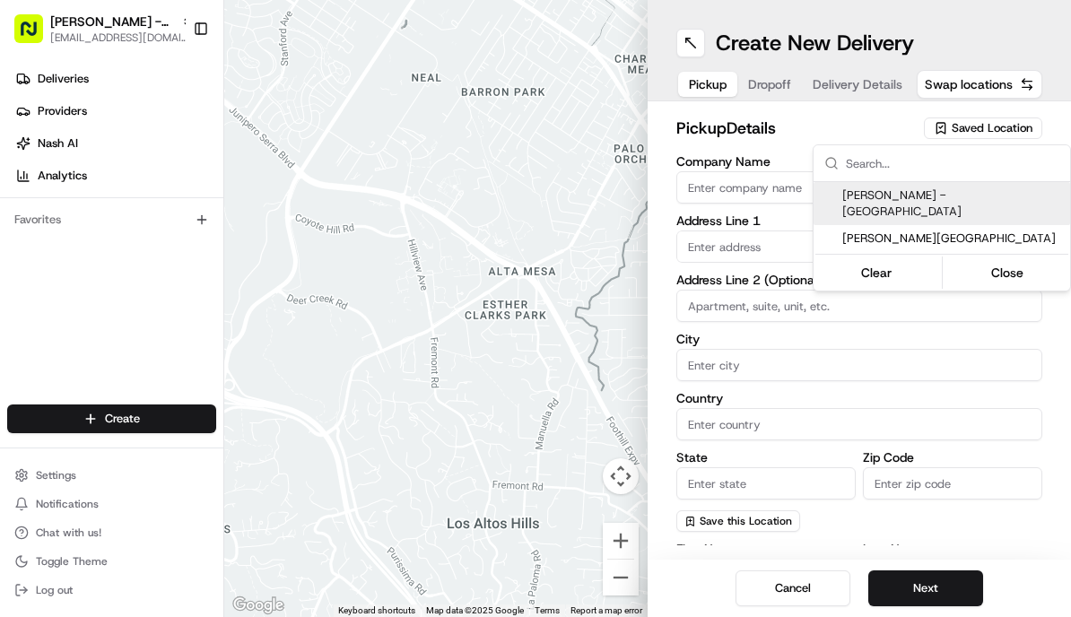
click at [143, 303] on html "[PERSON_NAME] - Boston [EMAIL_ADDRESS][DOMAIN_NAME] Toggle Sidebar Deliveries P…" at bounding box center [535, 308] width 1071 height 617
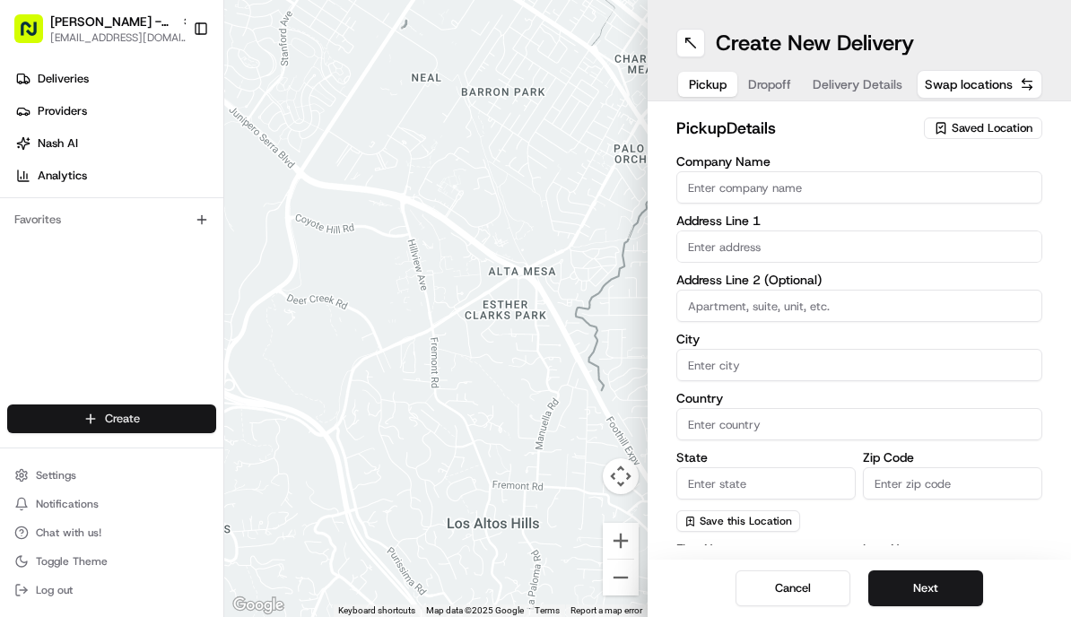
click at [107, 421] on html "[PERSON_NAME] - Boston [EMAIL_ADDRESS][DOMAIN_NAME] Toggle Sidebar Deliveries P…" at bounding box center [535, 308] width 1071 height 617
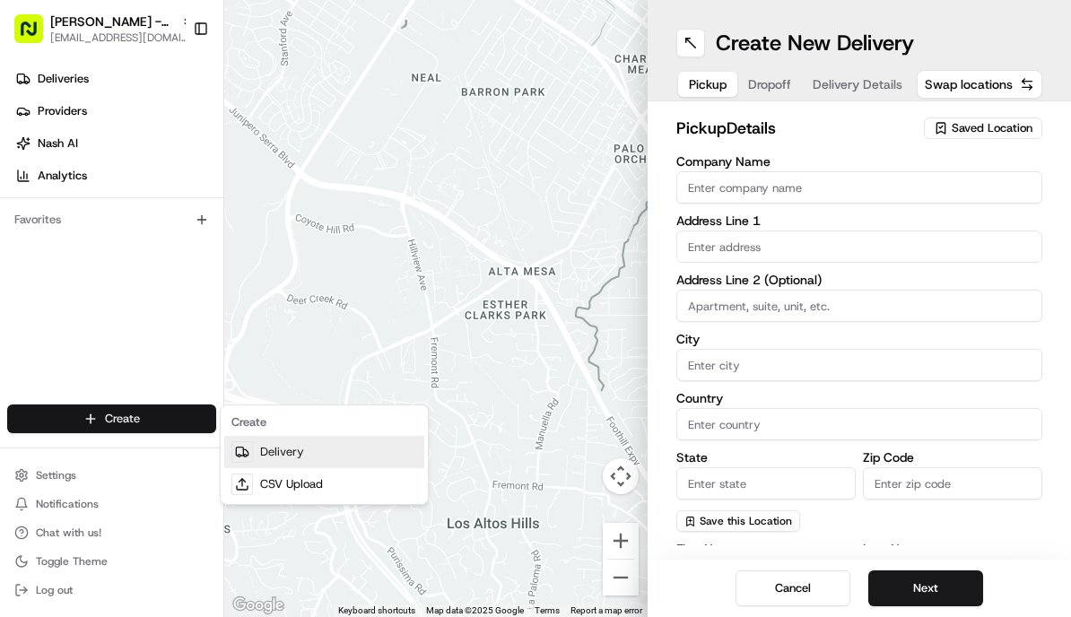
click at [306, 447] on link "Delivery" at bounding box center [324, 452] width 200 height 32
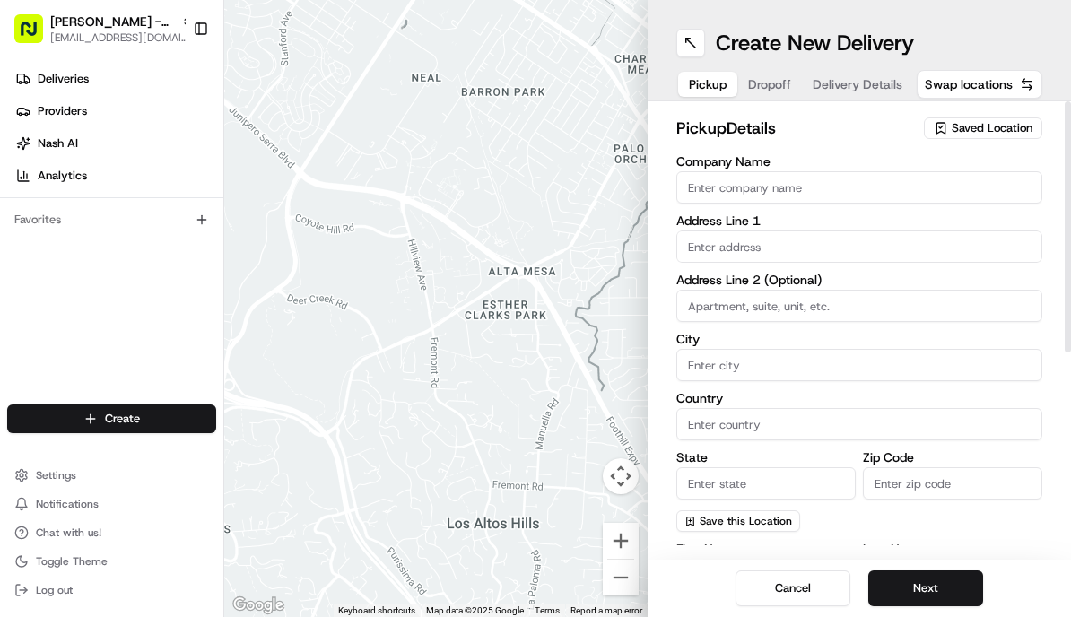
click at [959, 132] on span "Saved Location" at bounding box center [991, 128] width 81 height 16
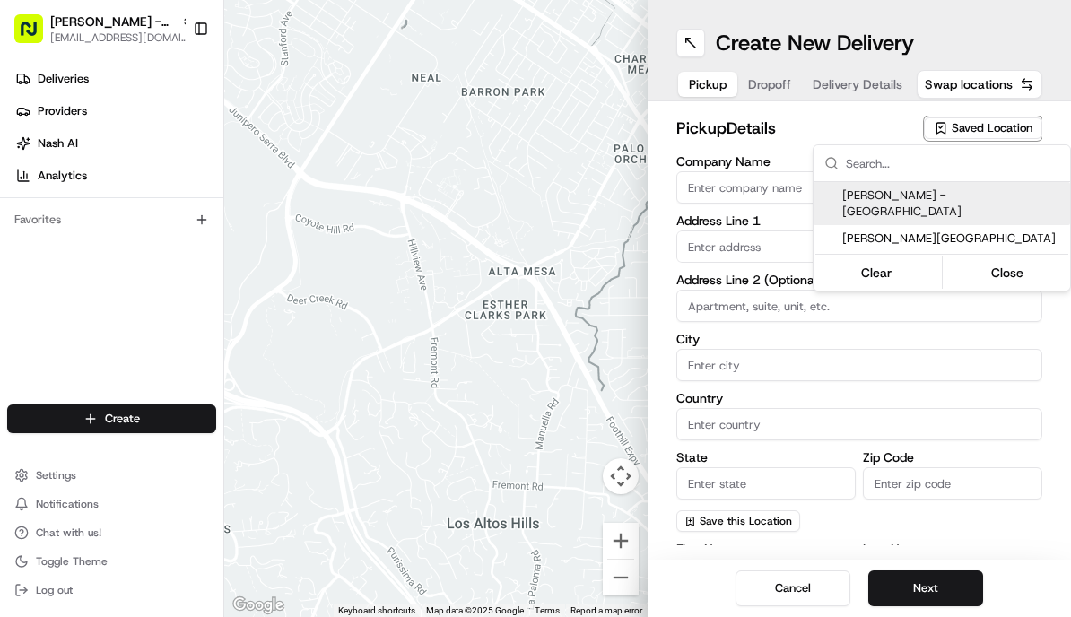
click at [906, 200] on span "[PERSON_NAME] - [GEOGRAPHIC_DATA]" at bounding box center [952, 203] width 221 height 32
type input "[PERSON_NAME] - [GEOGRAPHIC_DATA]"
type input "[STREET_ADDRESS]"
type input "[GEOGRAPHIC_DATA]"
type input "US"
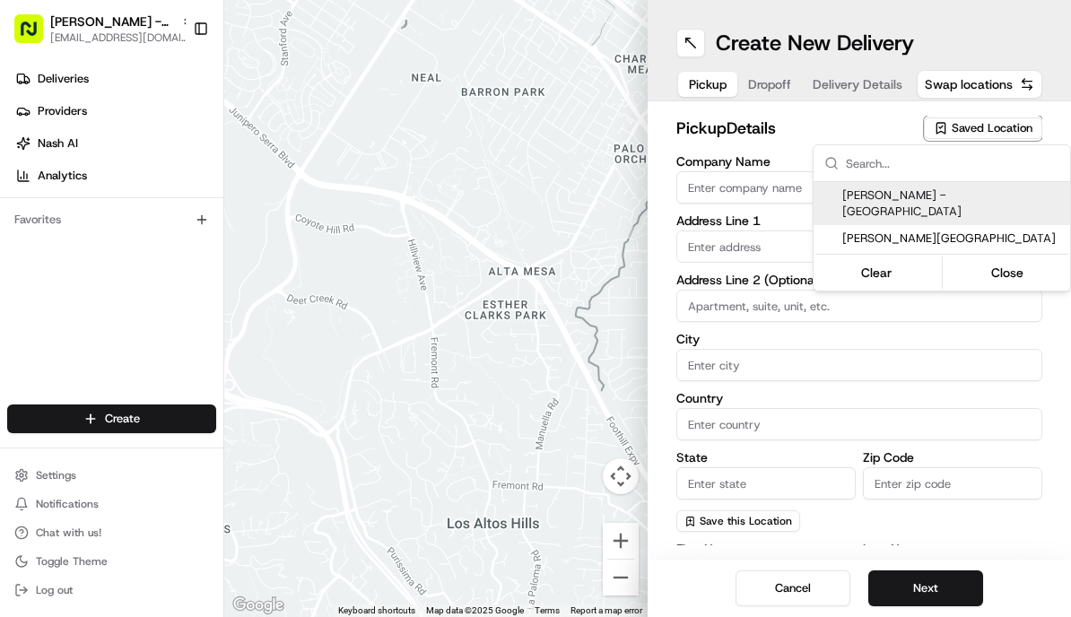
type input "MA"
type input "02110"
type input "[PERSON_NAME]"
type input "Young"
type input "[PHONE_NUMBER]"
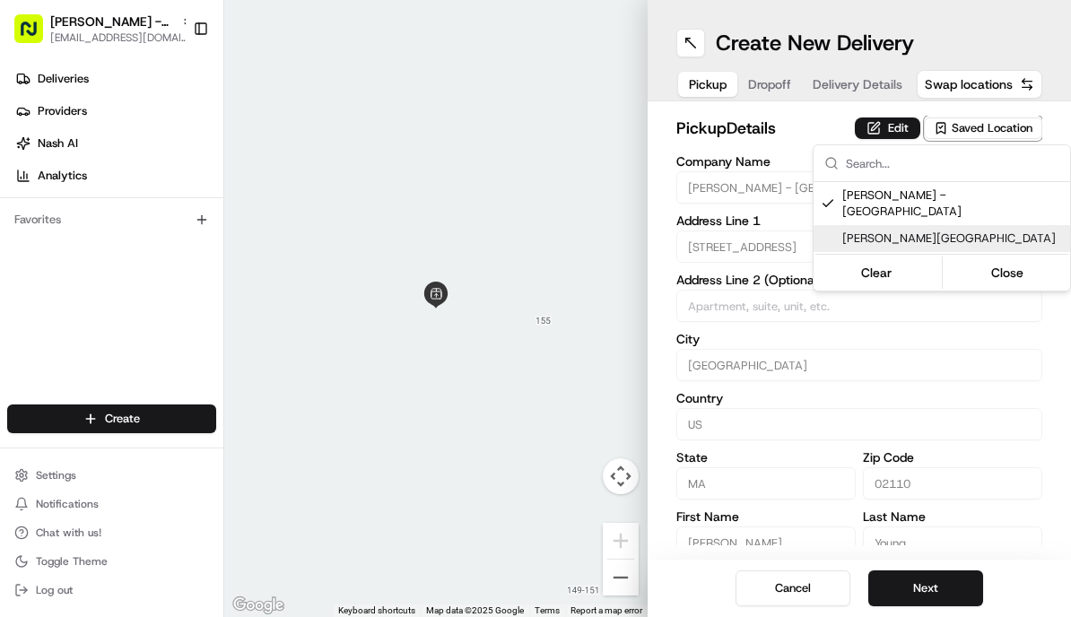
click at [926, 589] on html "[PERSON_NAME] - Boston [EMAIL_ADDRESS][DOMAIN_NAME] Toggle Sidebar Deliveries P…" at bounding box center [535, 308] width 1071 height 617
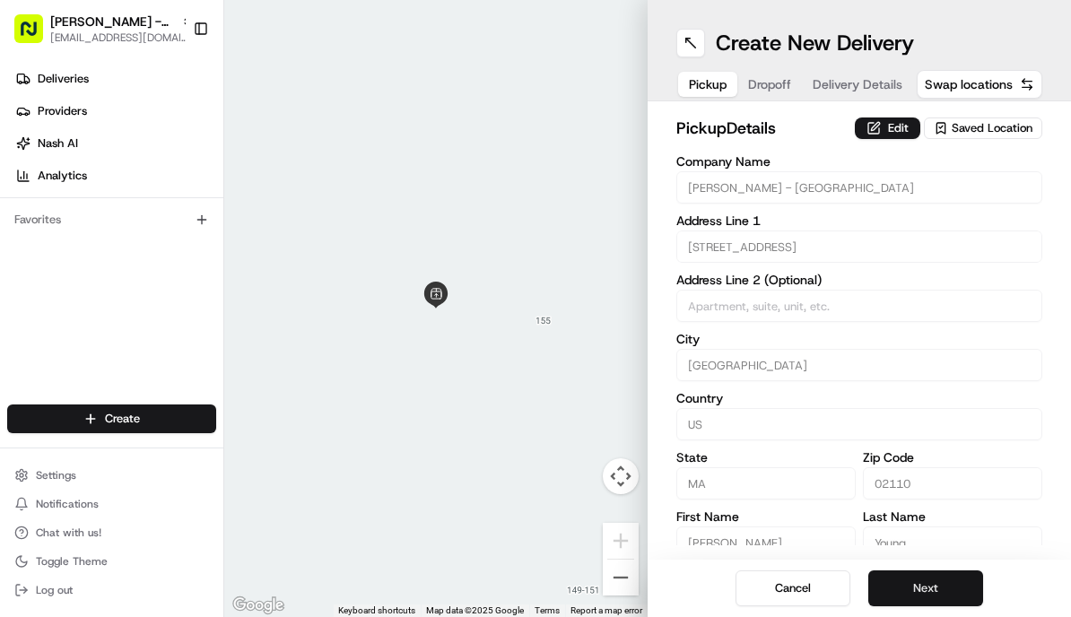
click at [938, 587] on button "Next" at bounding box center [925, 588] width 115 height 36
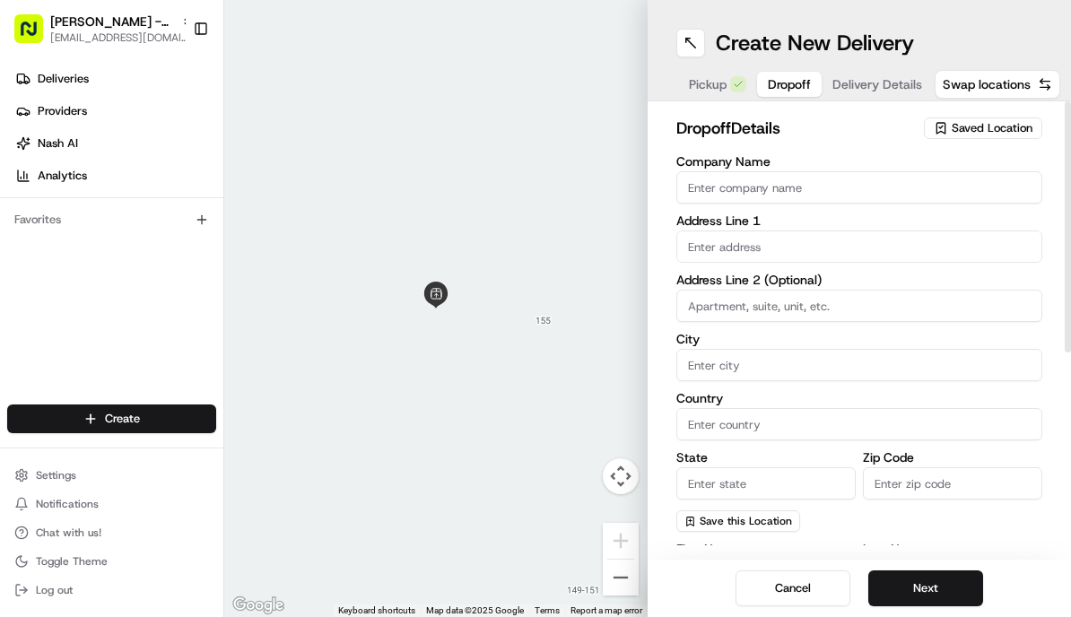
click at [757, 197] on input "Company Name" at bounding box center [859, 187] width 366 height 32
click at [756, 182] on input "Company Name" at bounding box center [859, 187] width 366 height 32
paste input "Treeline Bio"
type input "Treeline Bio"
click at [750, 240] on input "text" at bounding box center [859, 246] width 366 height 32
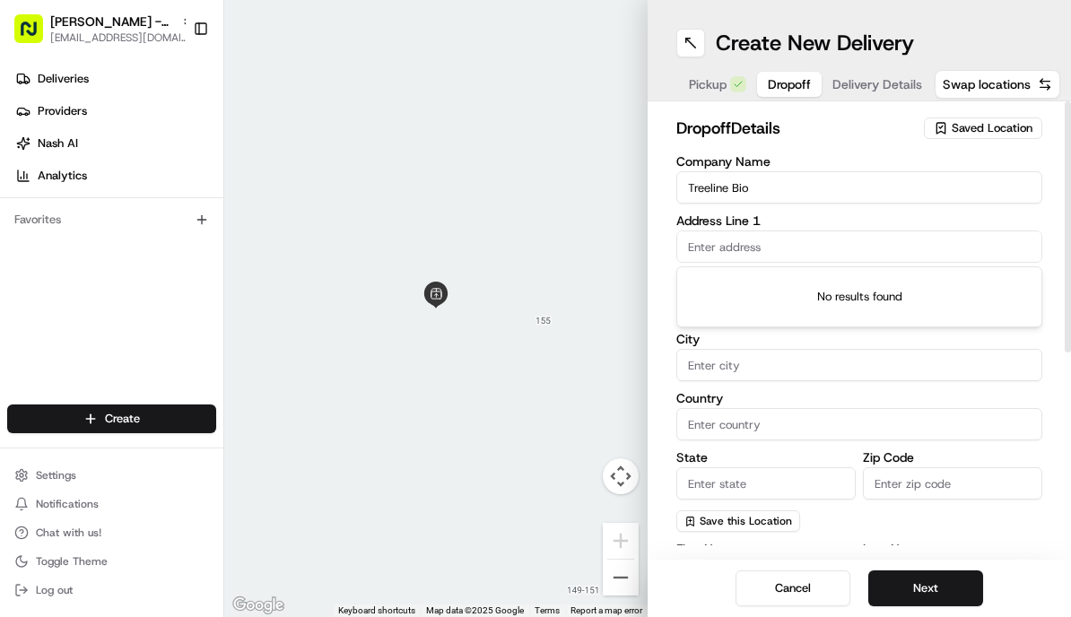
paste input "[STREET_ADDRESS]"
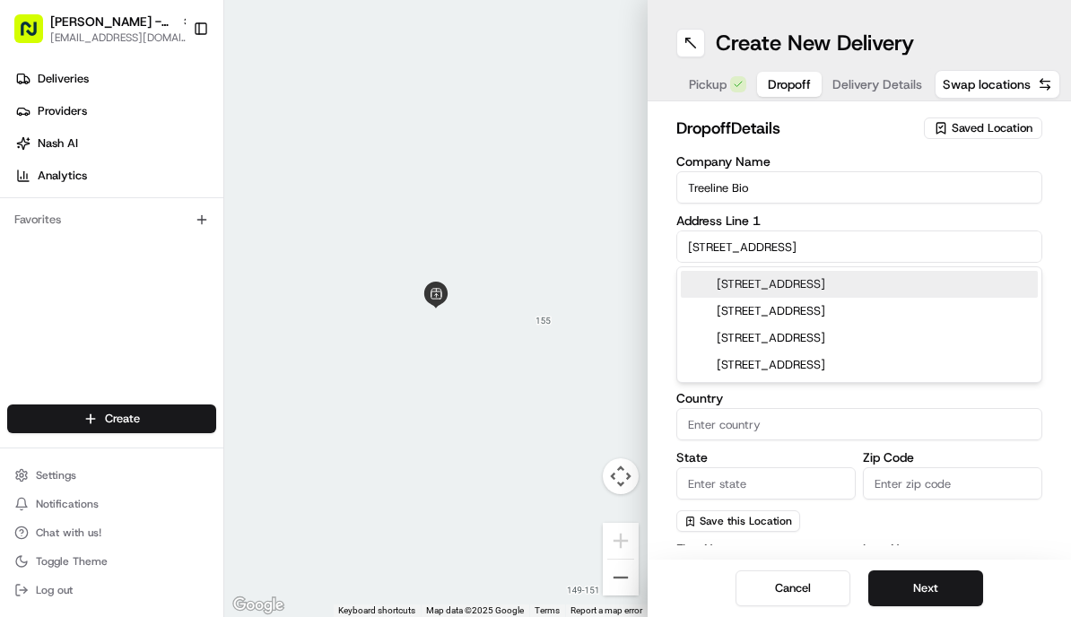
click at [922, 287] on div "[STREET_ADDRESS]" at bounding box center [858, 284] width 357 height 27
type input "[STREET_ADDRESS]"
type input "[GEOGRAPHIC_DATA]"
type input "MA"
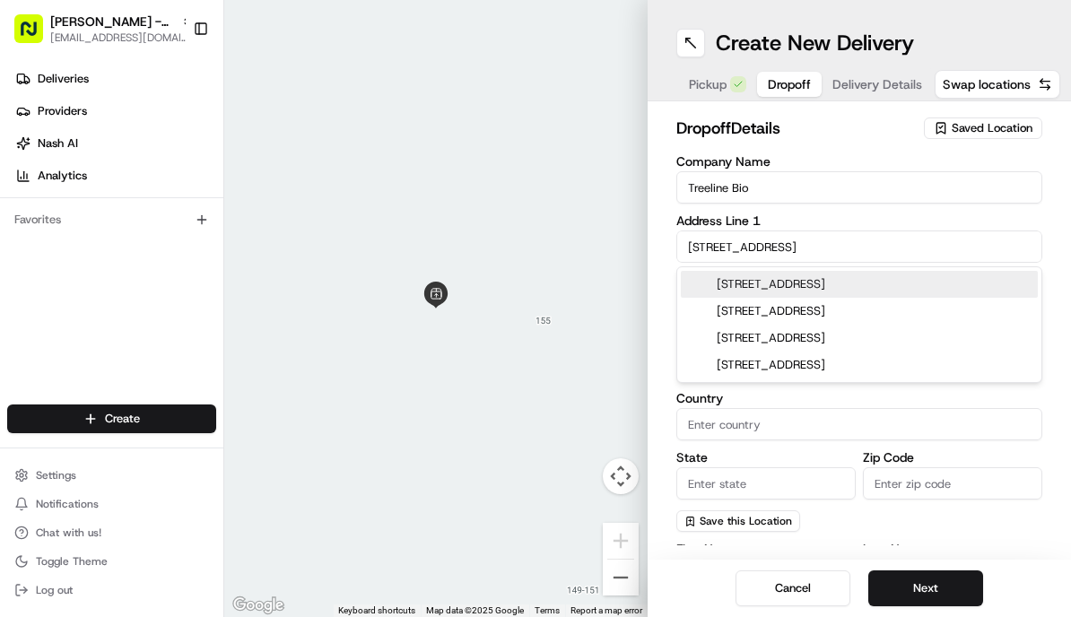
type input "02472"
type input "[STREET_ADDRESS]"
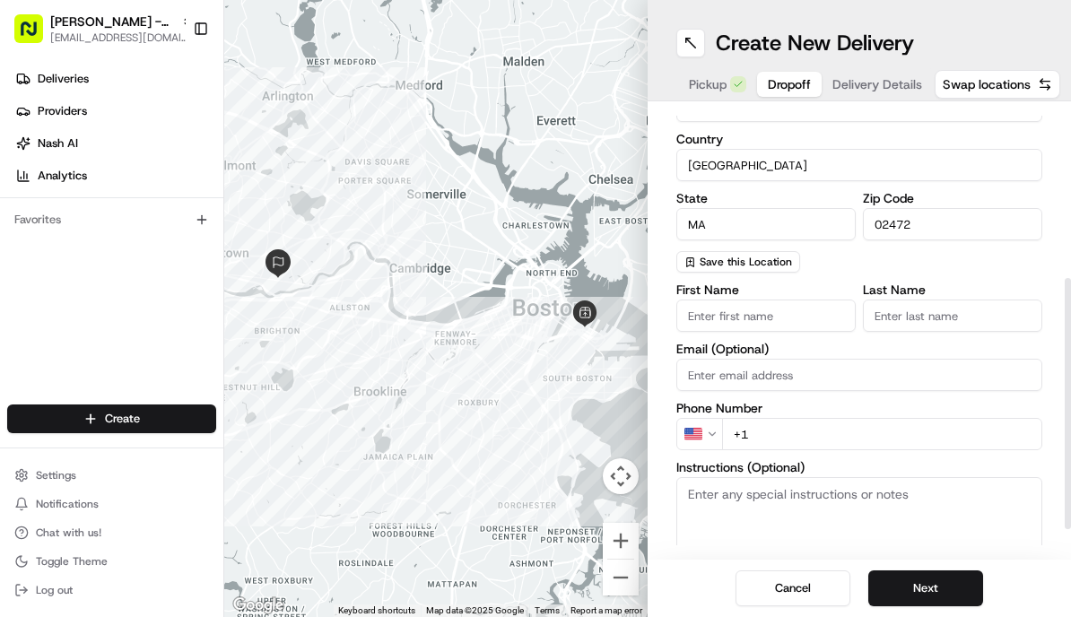
scroll to position [328, 0]
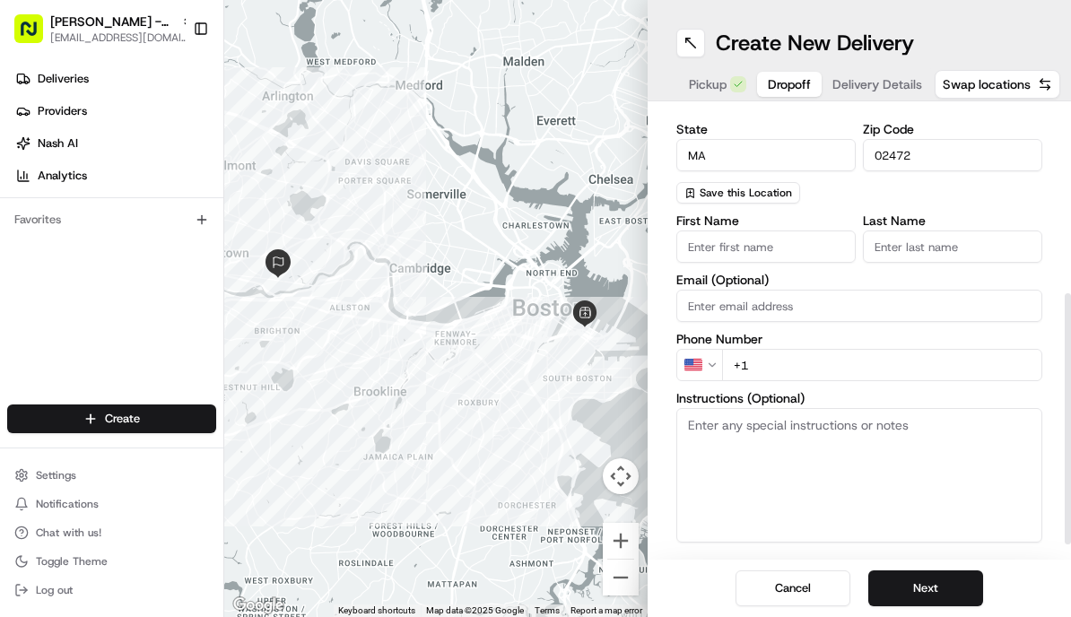
click at [770, 251] on input "First Name" at bounding box center [765, 246] width 179 height 32
paste input "[PERSON_NAME]"
click at [741, 251] on input "[PERSON_NAME]" at bounding box center [765, 246] width 179 height 32
type input "[PERSON_NAME]"
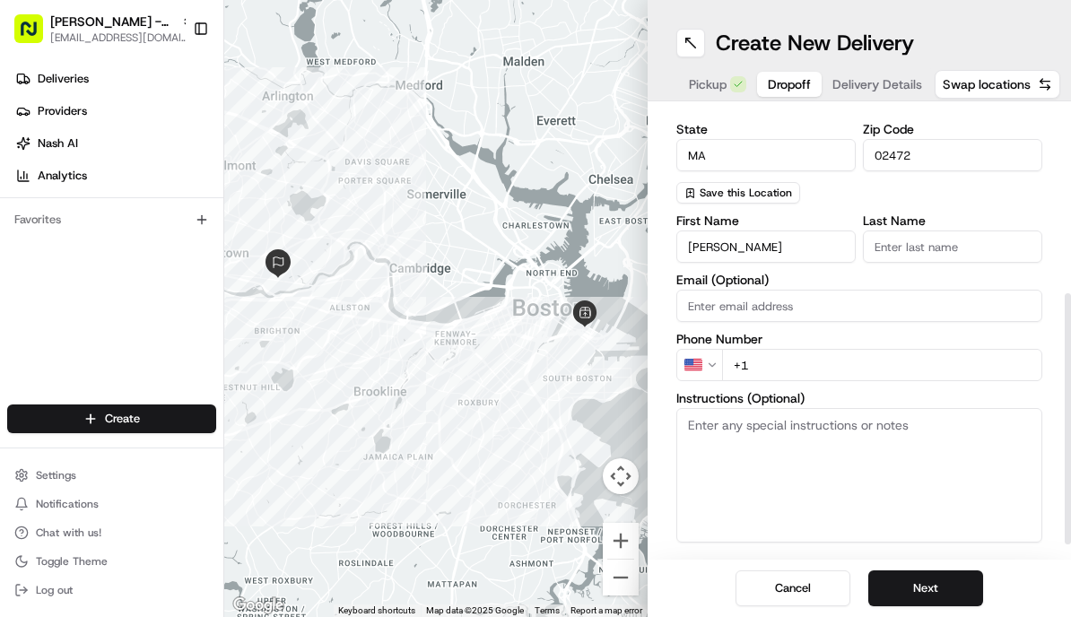
click at [932, 253] on input "Last Name" at bounding box center [952, 246] width 179 height 32
paste input "MacAulay"
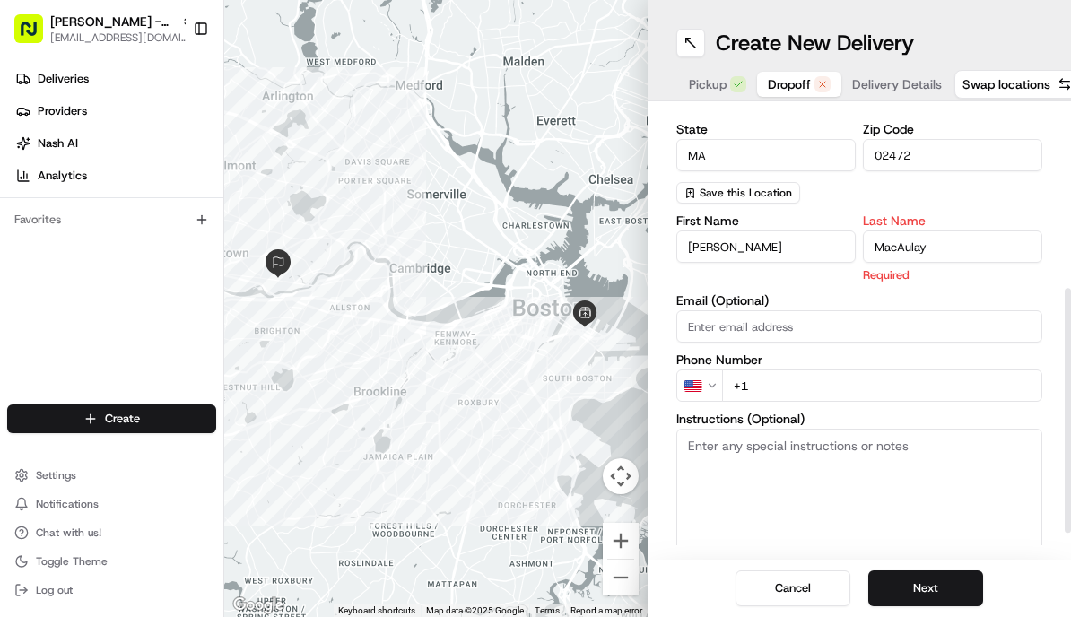
type input "MacAulay"
click at [785, 320] on input "Email (Optional)" at bounding box center [859, 326] width 366 height 32
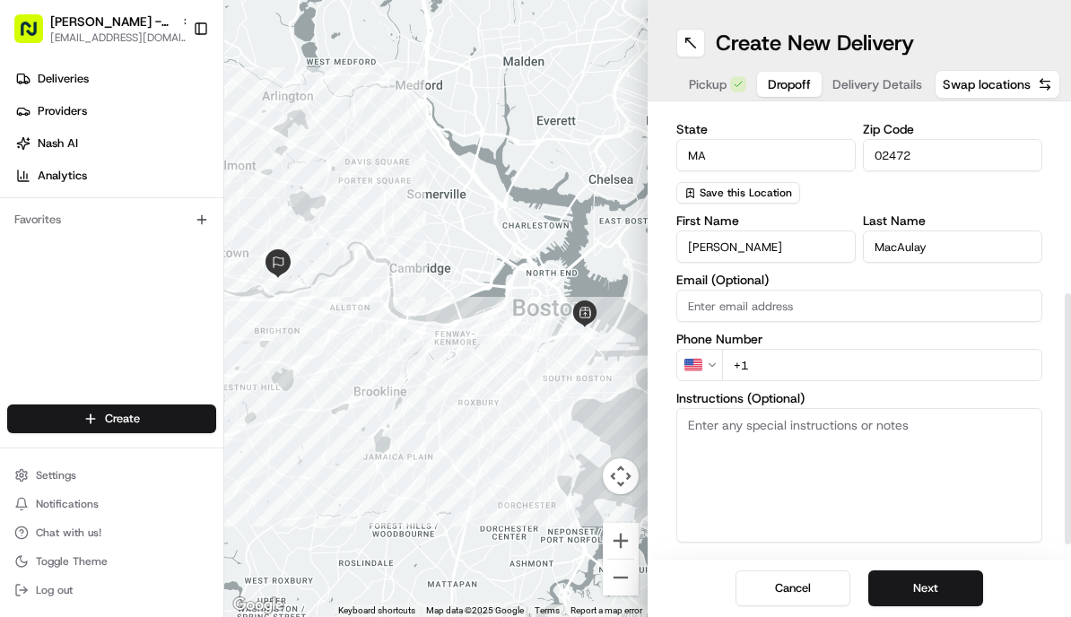
click at [801, 374] on input "+1" at bounding box center [882, 365] width 320 height 32
paste input "[PHONE_NUMBER]"
type input "[PHONE_NUMBER]"
click at [765, 491] on textarea "Instructions (Optional)" at bounding box center [859, 475] width 366 height 134
click at [793, 480] on textarea "Instructions (Optional)" at bounding box center [859, 475] width 366 height 134
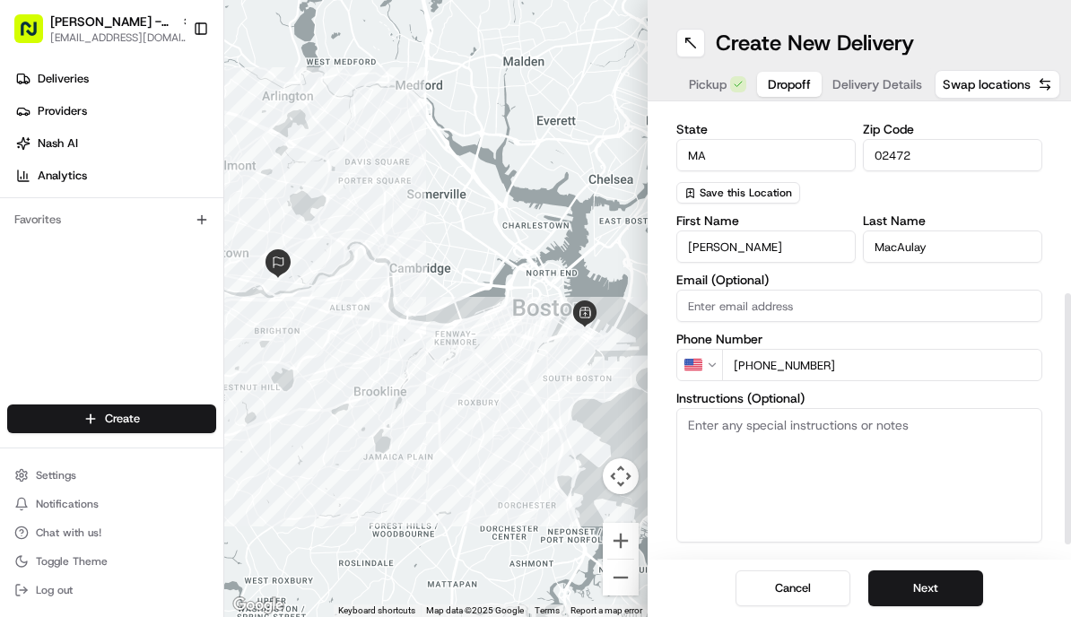
paste textarea "Turn onto Arsenal Way (AutoZone is on the corner) Take first right into parking…"
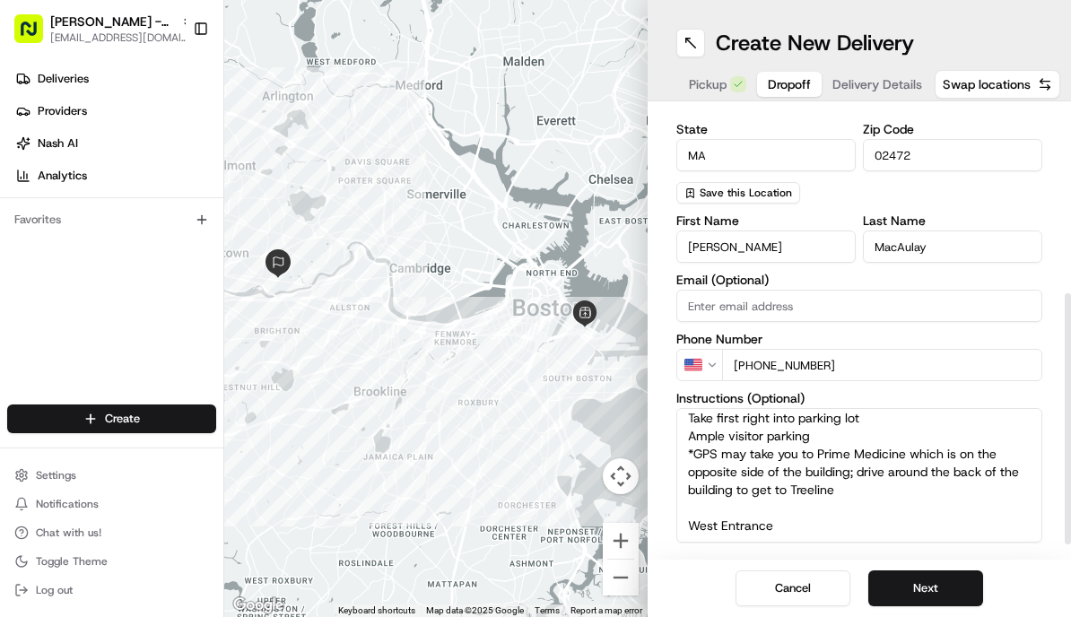
scroll to position [0, 0]
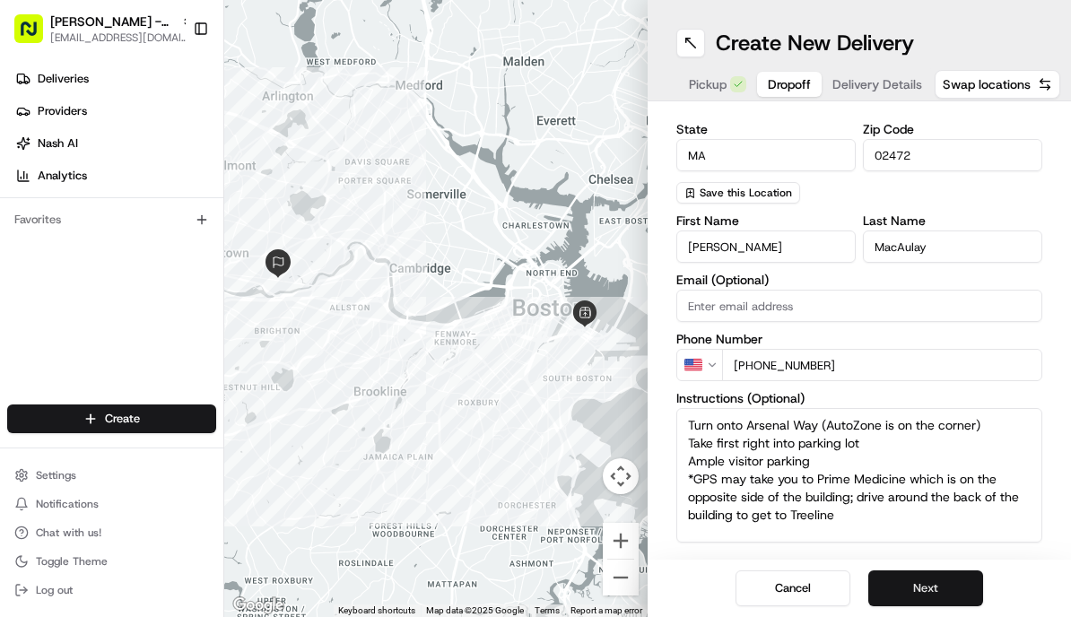
type textarea "Turn onto Arsenal Way (AutoZone is on the corner) Take first right into parking…"
click at [927, 589] on button "Next" at bounding box center [925, 588] width 115 height 36
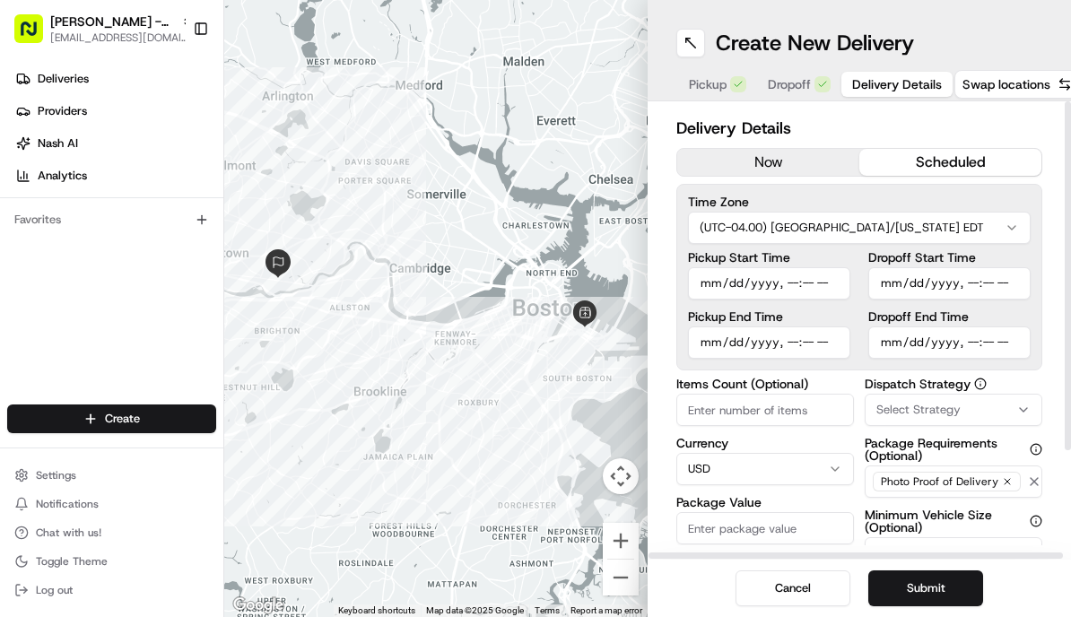
click at [955, 169] on button "scheduled" at bounding box center [950, 162] width 182 height 27
click at [1023, 278] on input "Dropoff Start Time" at bounding box center [949, 283] width 162 height 32
click at [1026, 286] on input "Dropoff Start Time" at bounding box center [949, 283] width 162 height 32
type input "[DATE]T11:30"
click at [1050, 250] on div "Delivery Details now scheduled Time Zone (UTC-04.00) [GEOGRAPHIC_DATA]/[US_STAT…" at bounding box center [858, 330] width 423 height 458
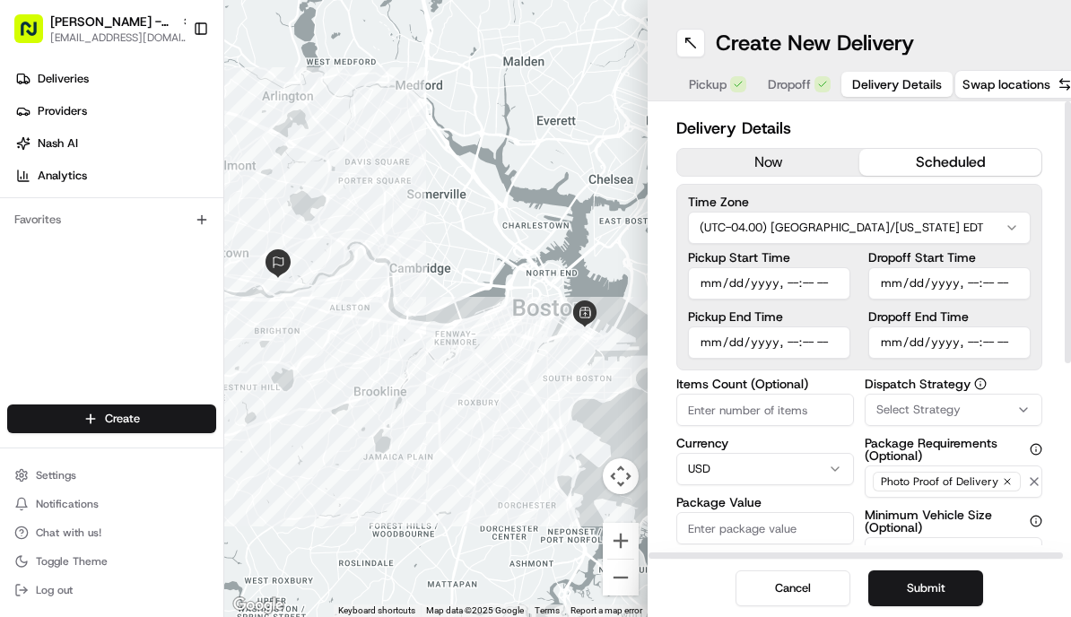
click at [922, 406] on span "Select Strategy" at bounding box center [918, 410] width 84 height 16
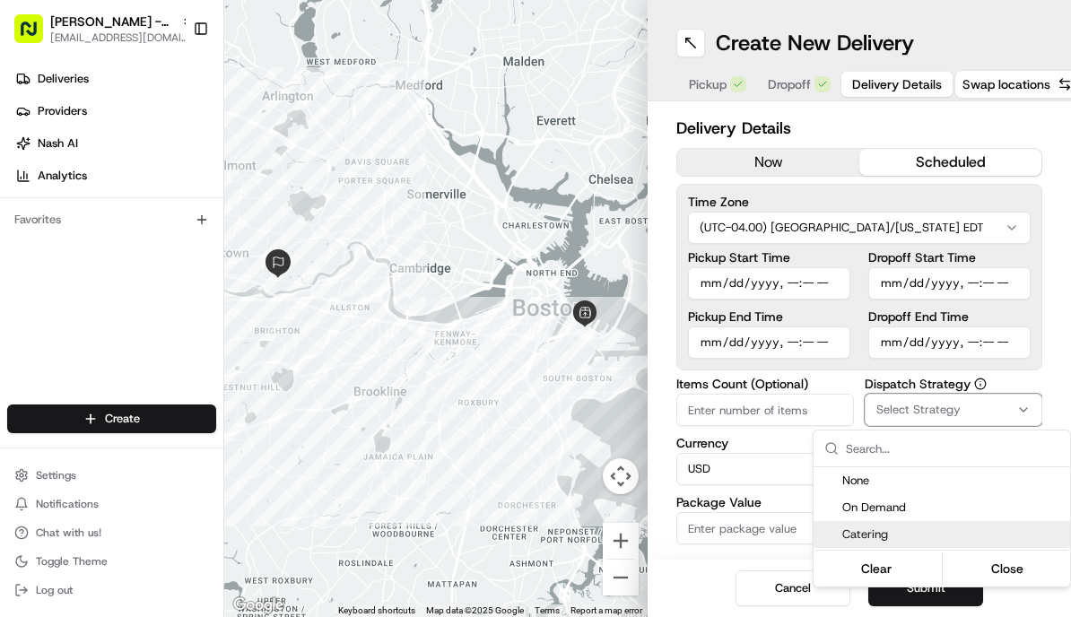
click at [887, 534] on span "Catering" at bounding box center [952, 534] width 221 height 16
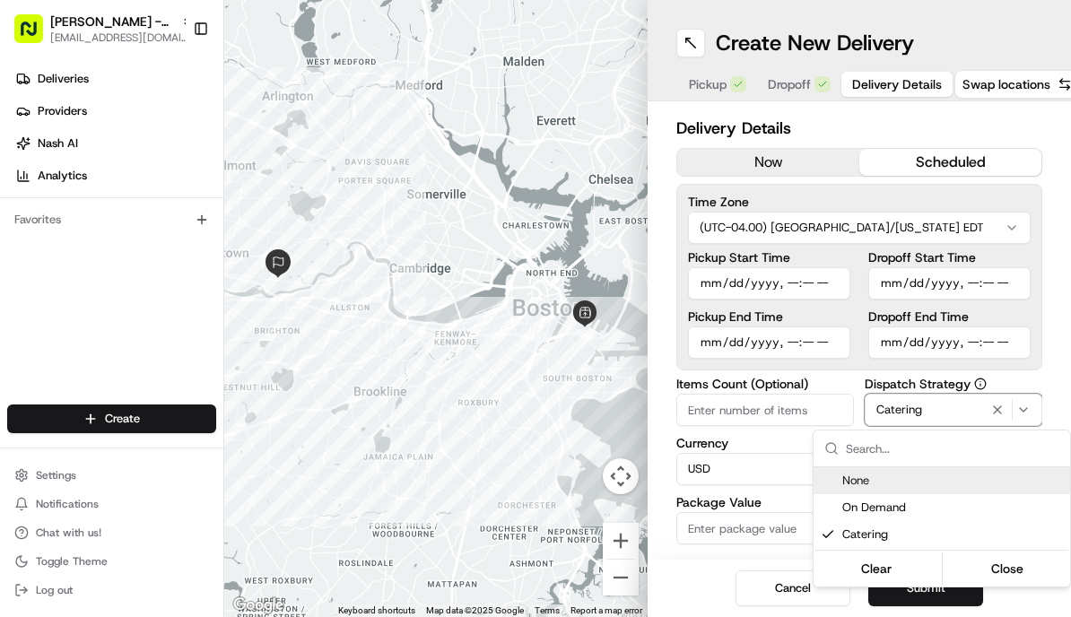
click at [735, 439] on html "[PERSON_NAME] - Boston [EMAIL_ADDRESS][DOMAIN_NAME] Toggle Sidebar Deliveries P…" at bounding box center [535, 308] width 1071 height 617
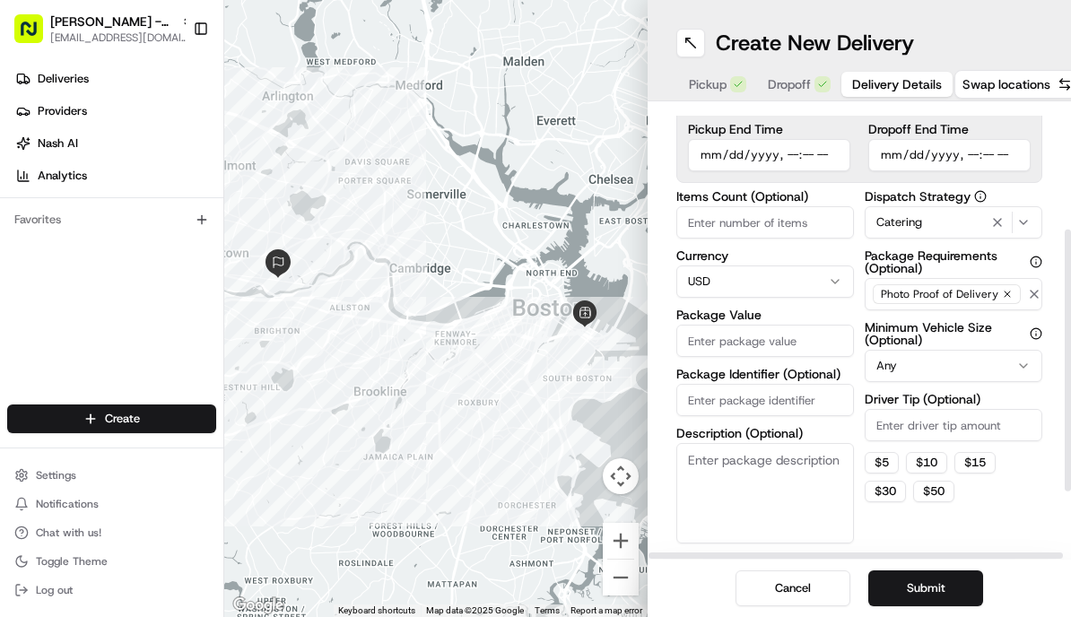
scroll to position [257, 0]
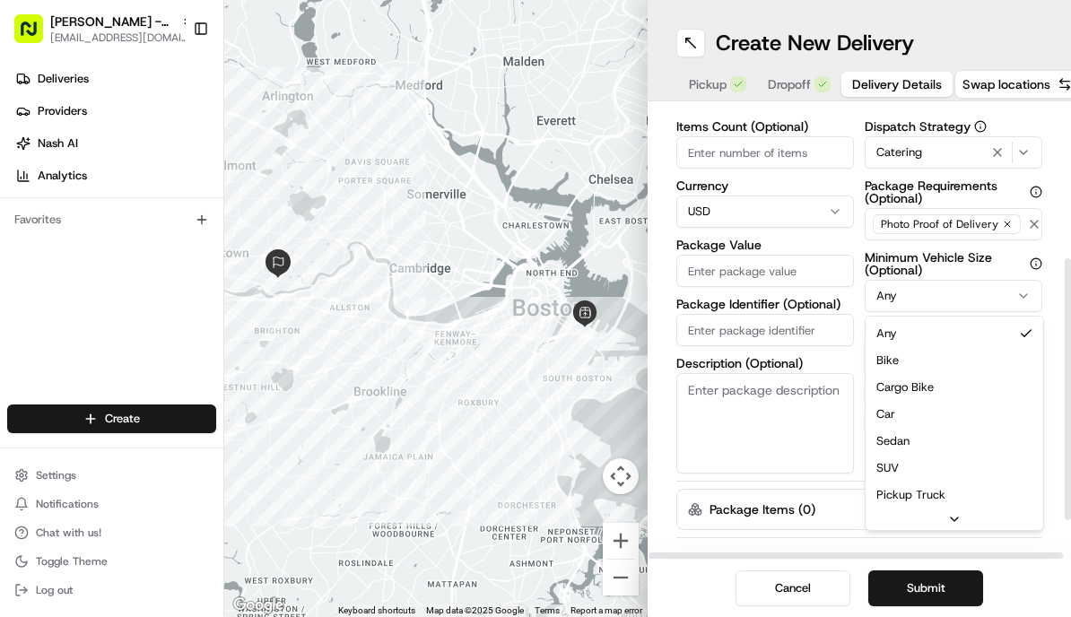
click at [958, 293] on html "[PERSON_NAME] - Boston [EMAIL_ADDRESS][DOMAIN_NAME] Toggle Sidebar Deliveries P…" at bounding box center [535, 308] width 1071 height 617
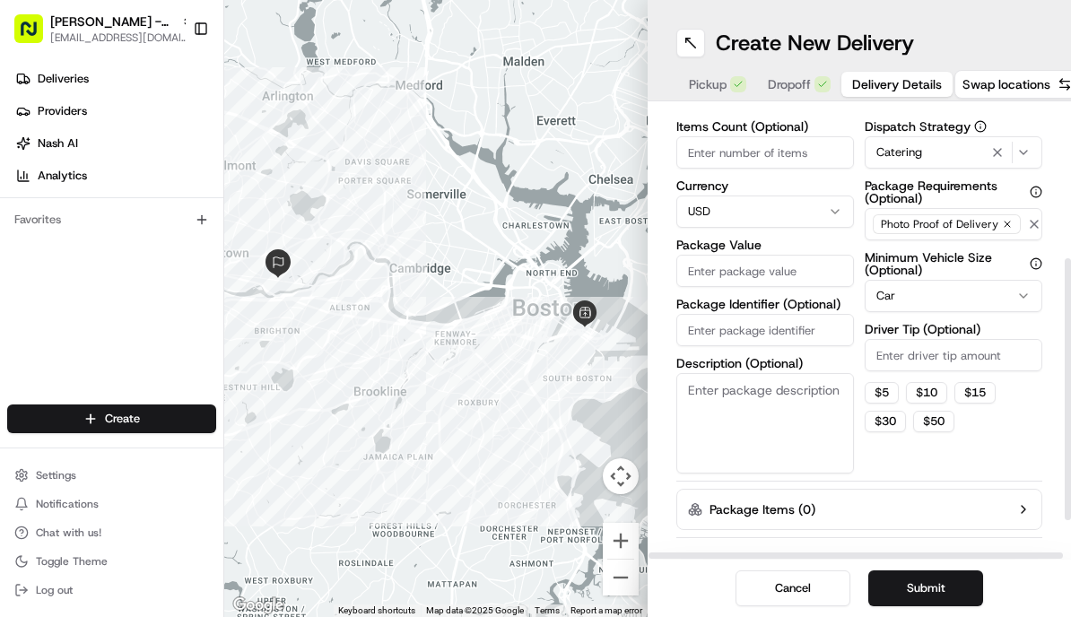
click at [891, 347] on input "Driver Tip (Optional)" at bounding box center [953, 355] width 178 height 32
click at [963, 459] on div "Dispatch Strategy Catering Package Requirements (Optional) Photo Proof of Deliv…" at bounding box center [953, 296] width 178 height 353
click at [951, 425] on button "$ 50" at bounding box center [933, 422] width 41 height 22
type input "50"
click at [720, 288] on div "Items Count (Optional) Currency USD Package Value Package Identifier (Optional)…" at bounding box center [765, 296] width 178 height 353
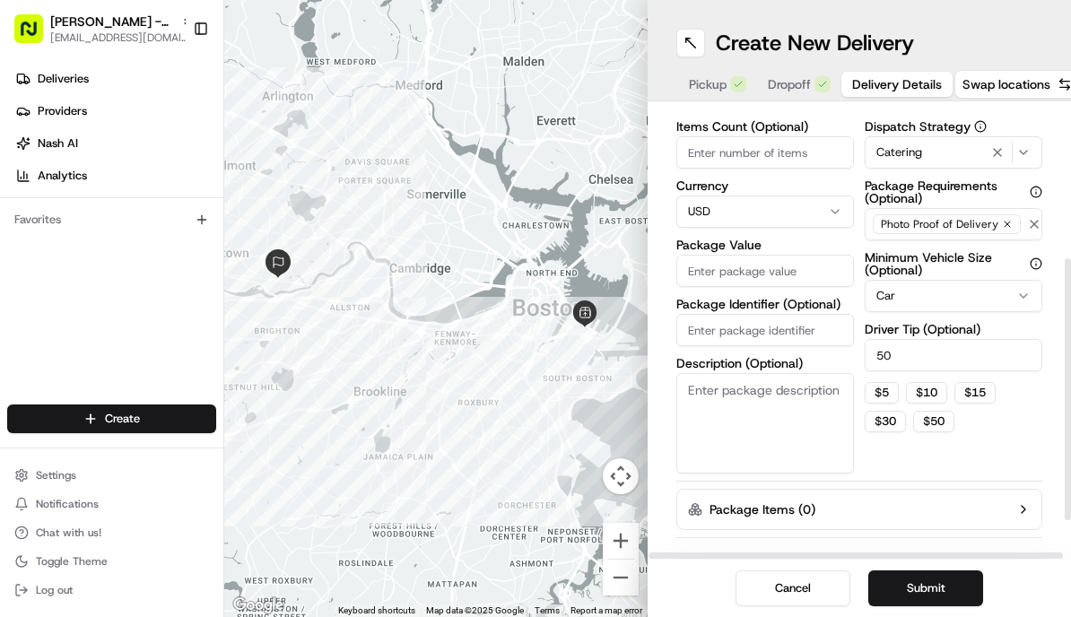
click at [720, 278] on input "Package Value" at bounding box center [765, 271] width 178 height 32
type input "1164"
click at [968, 466] on div "Dispatch Strategy Catering Package Requirements (Optional) Photo Proof of Deliv…" at bounding box center [953, 296] width 178 height 353
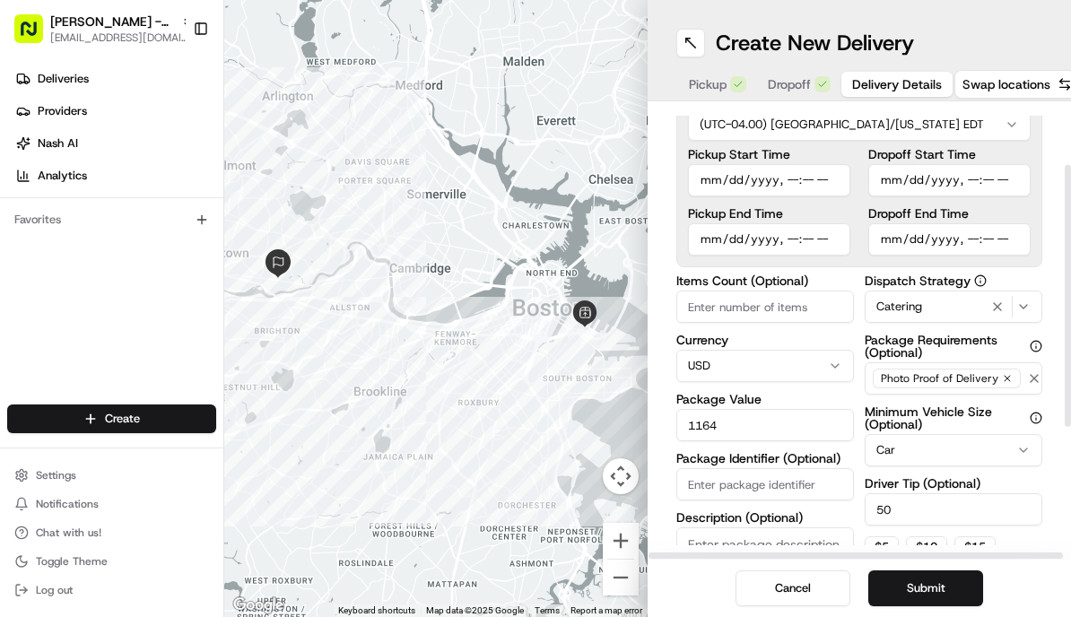
scroll to position [104, 0]
click at [973, 587] on button "Submit" at bounding box center [925, 588] width 115 height 36
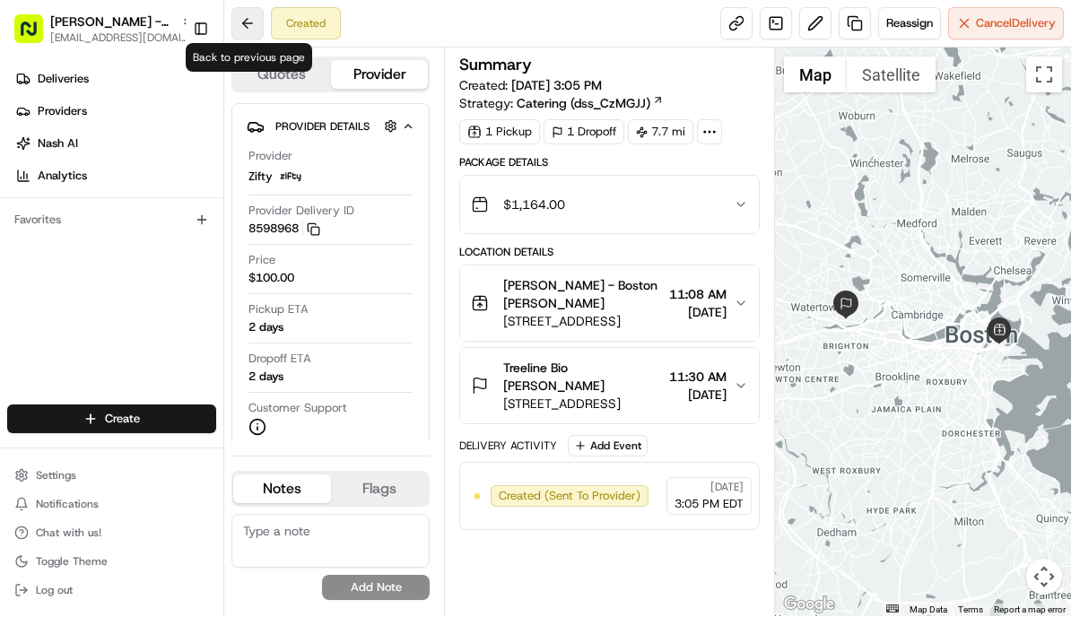
click at [249, 25] on button at bounding box center [247, 23] width 32 height 32
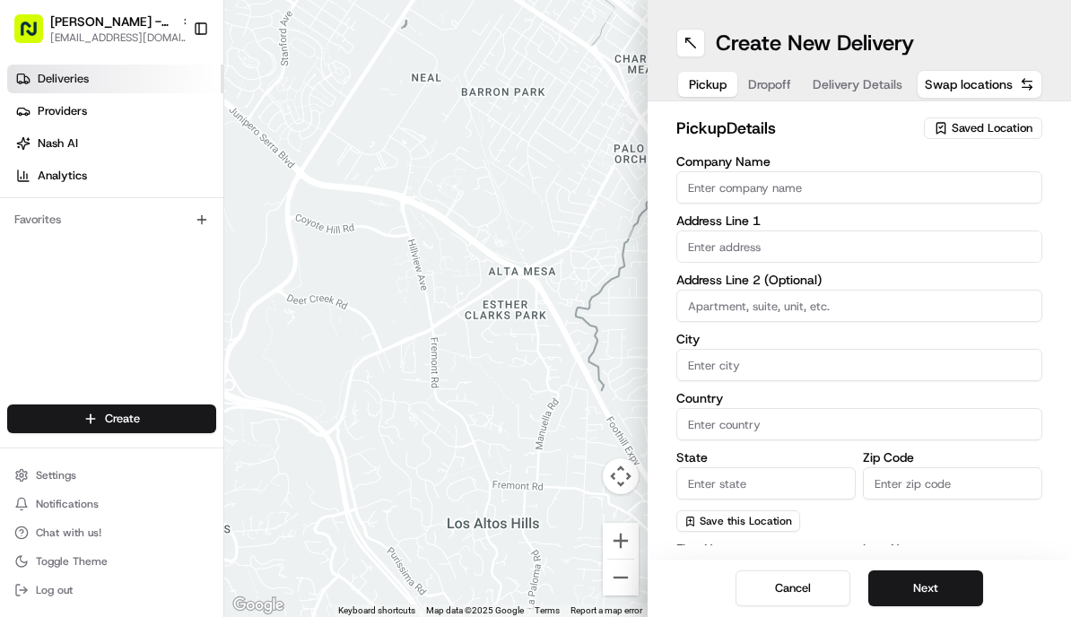
click at [68, 75] on span "Deliveries" at bounding box center [63, 79] width 51 height 16
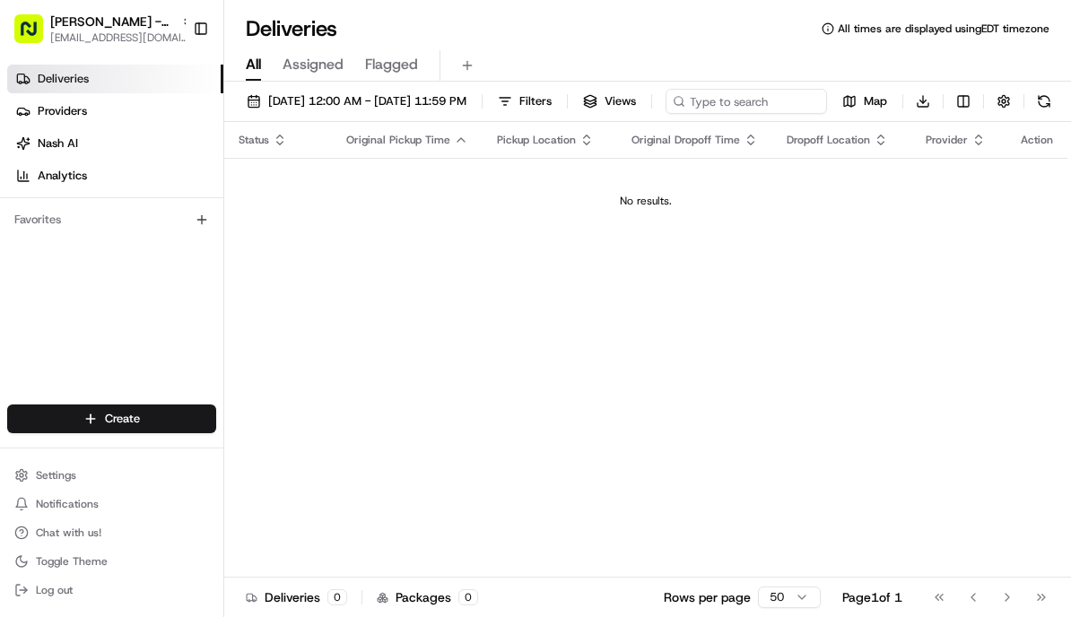
click at [326, 65] on span "Assigned" at bounding box center [312, 65] width 61 height 22
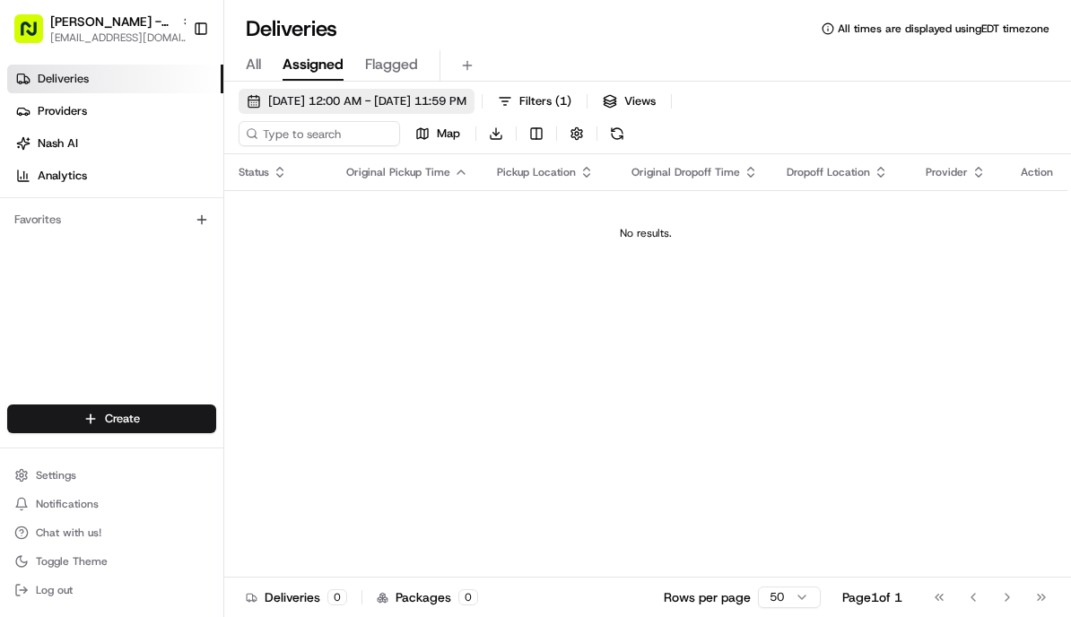
click at [466, 100] on span "[DATE] 12:00 AM - [DATE] 11:59 PM" at bounding box center [367, 101] width 198 height 16
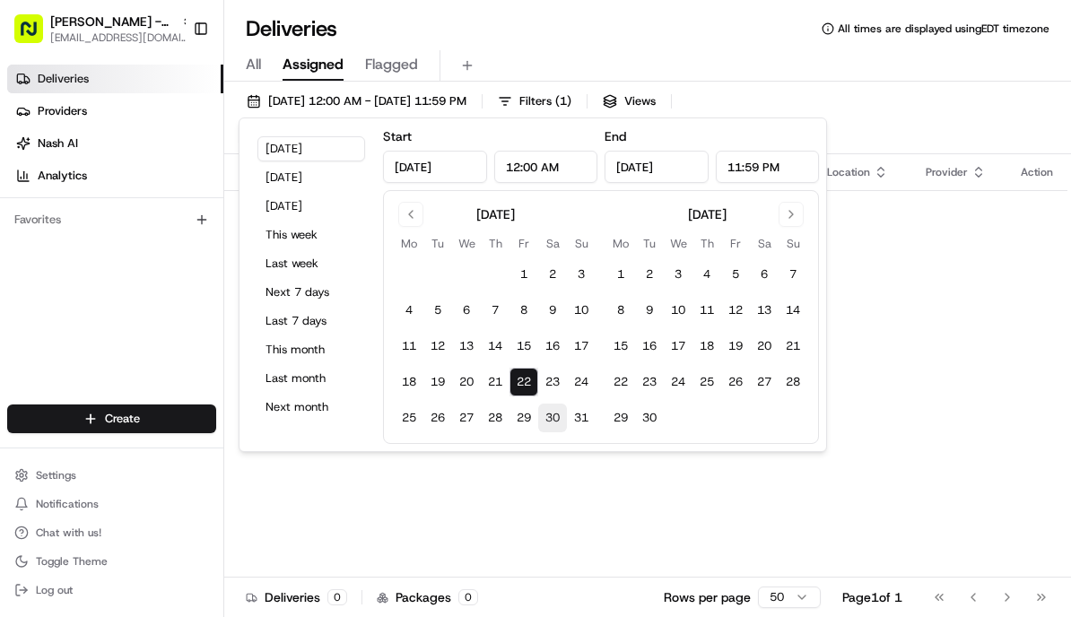
click at [557, 420] on button "30" at bounding box center [552, 417] width 29 height 29
type input "[DATE]"
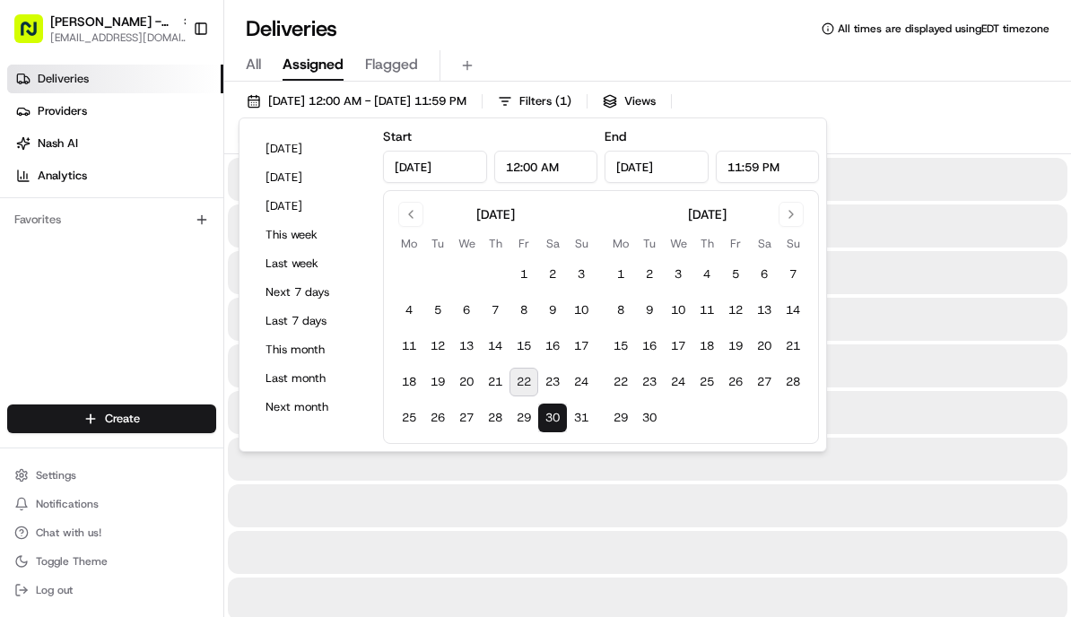
click at [754, 56] on div "All Assigned Flagged" at bounding box center [647, 65] width 846 height 31
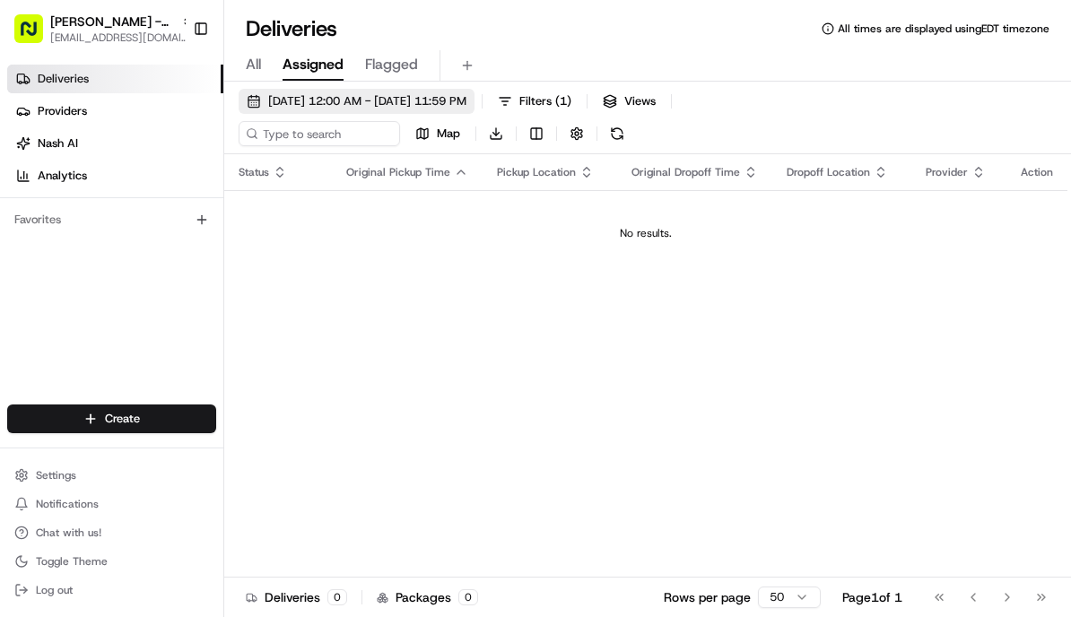
click at [362, 105] on span "[DATE] 12:00 AM - [DATE] 11:59 PM" at bounding box center [367, 101] width 198 height 16
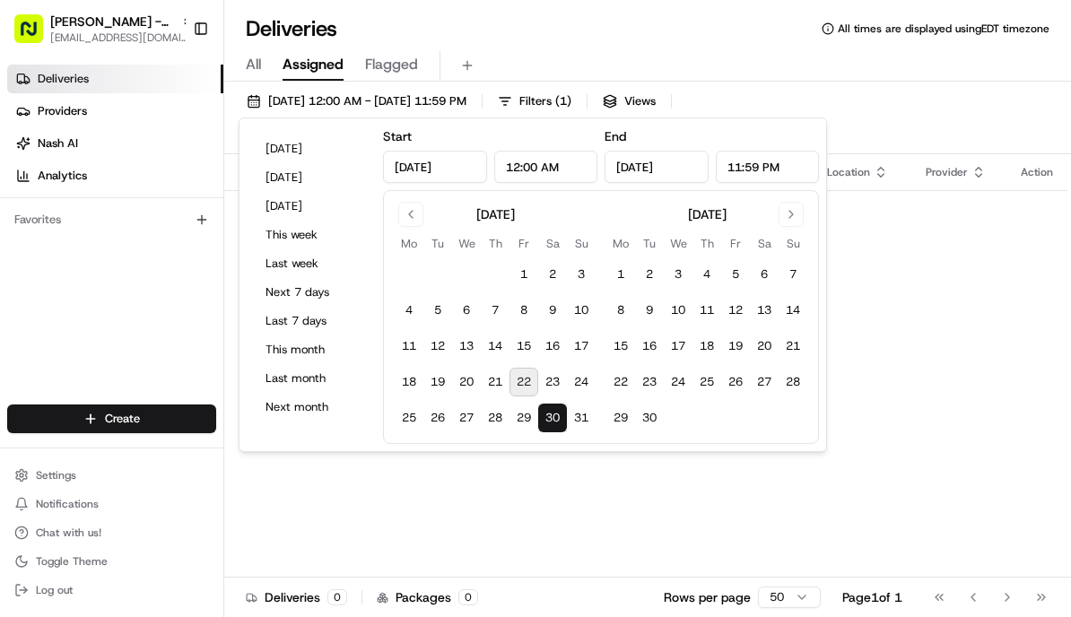
click at [519, 386] on button "22" at bounding box center [523, 382] width 29 height 29
type input "[DATE]"
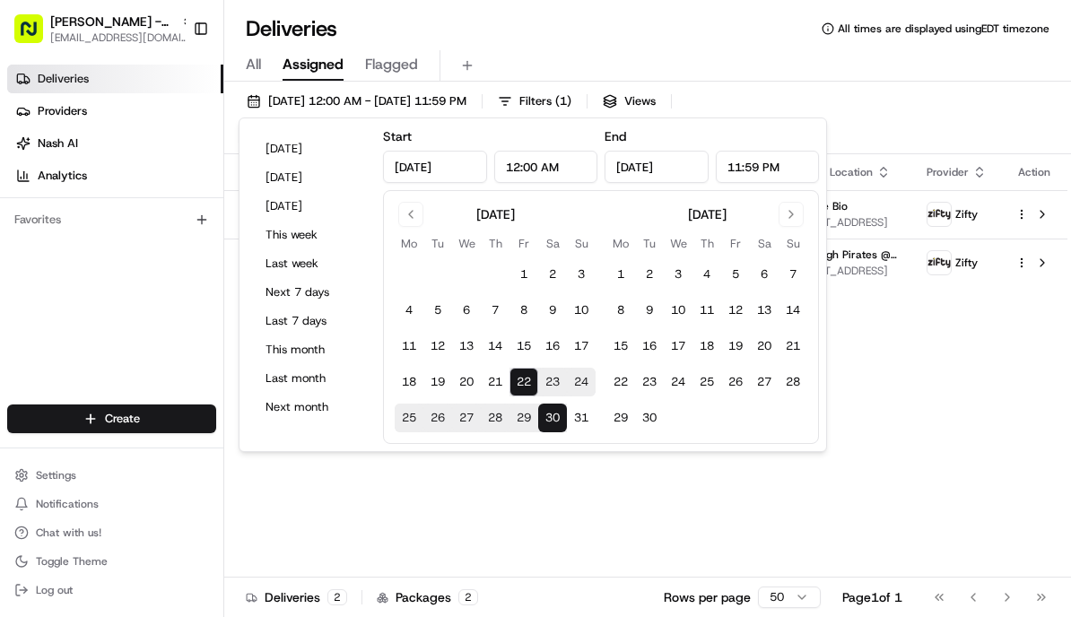
click at [695, 41] on div "Deliveries All times are displayed using EDT timezone" at bounding box center [647, 28] width 846 height 29
